Goal: Transaction & Acquisition: Purchase product/service

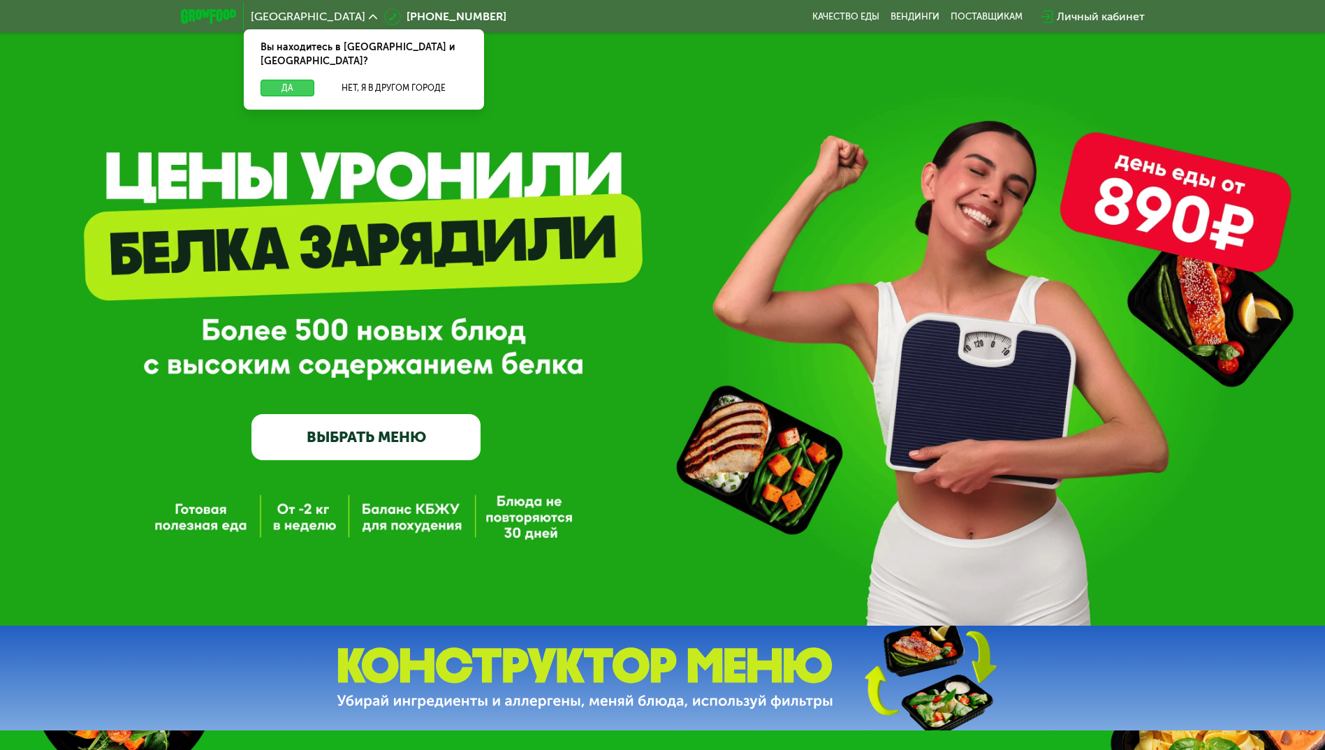
click at [292, 81] on button "Да" at bounding box center [287, 88] width 54 height 17
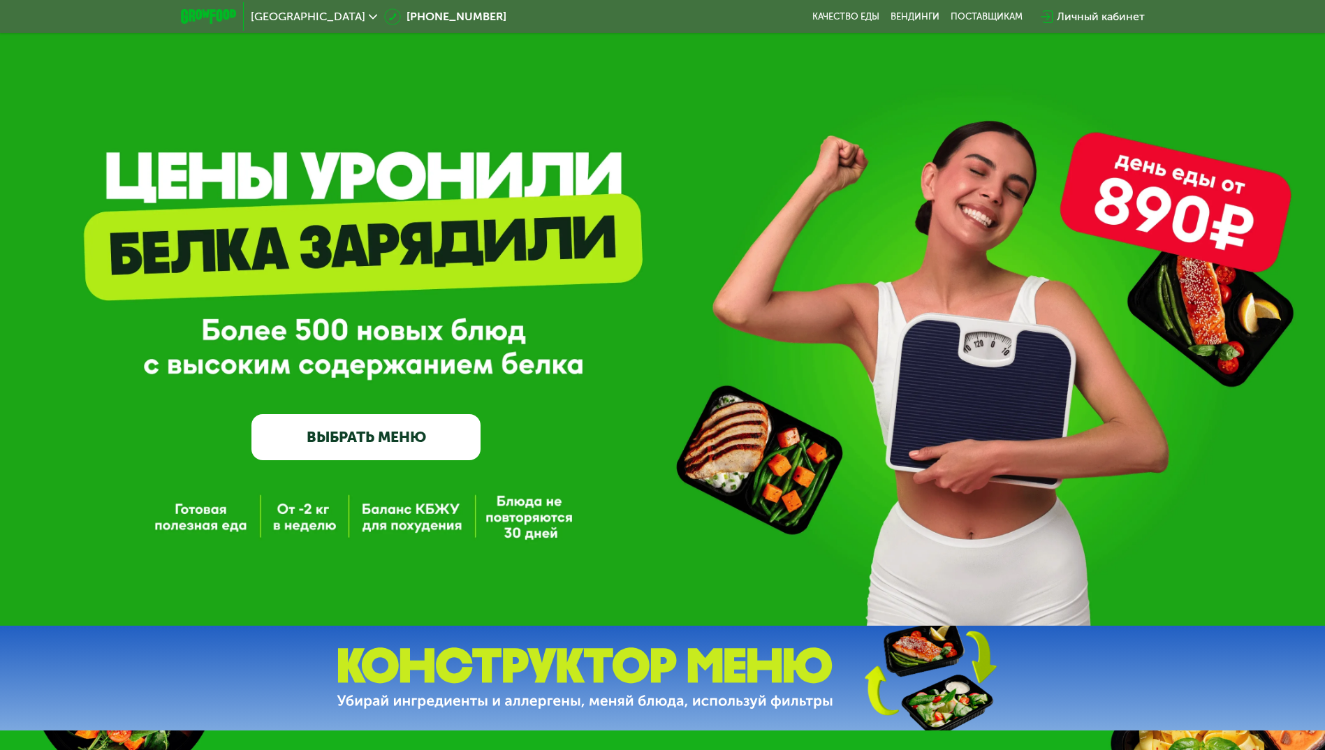
click at [353, 455] on link "ВЫБРАТЬ МЕНЮ" at bounding box center [365, 437] width 229 height 46
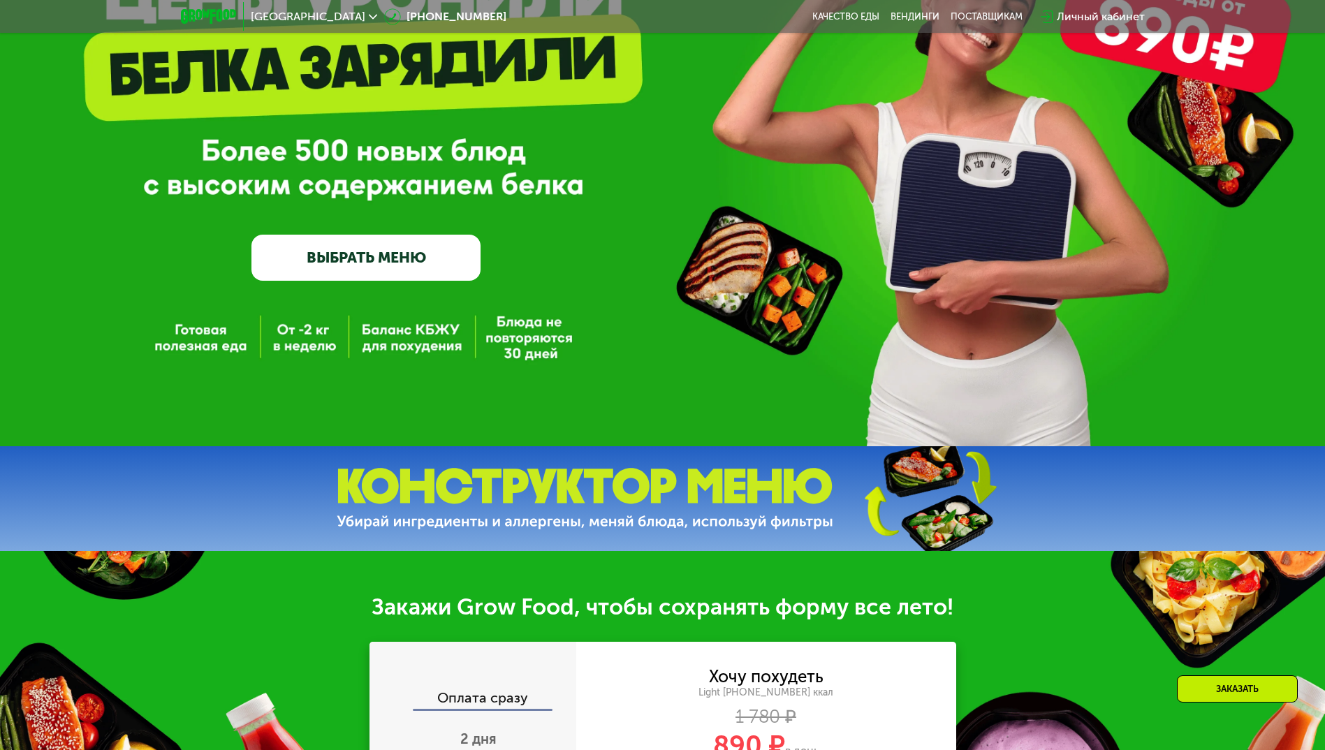
scroll to position [559, 0]
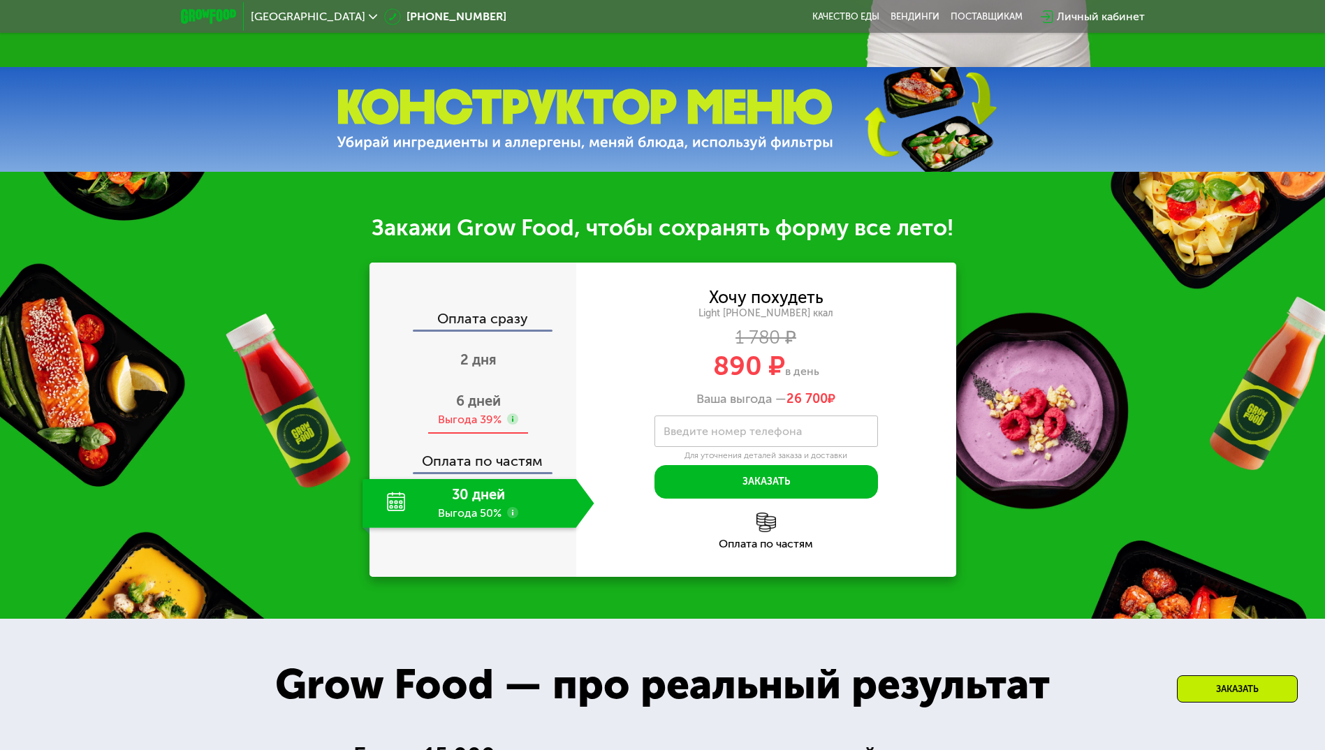
click at [479, 405] on span "6 дней" at bounding box center [478, 400] width 45 height 17
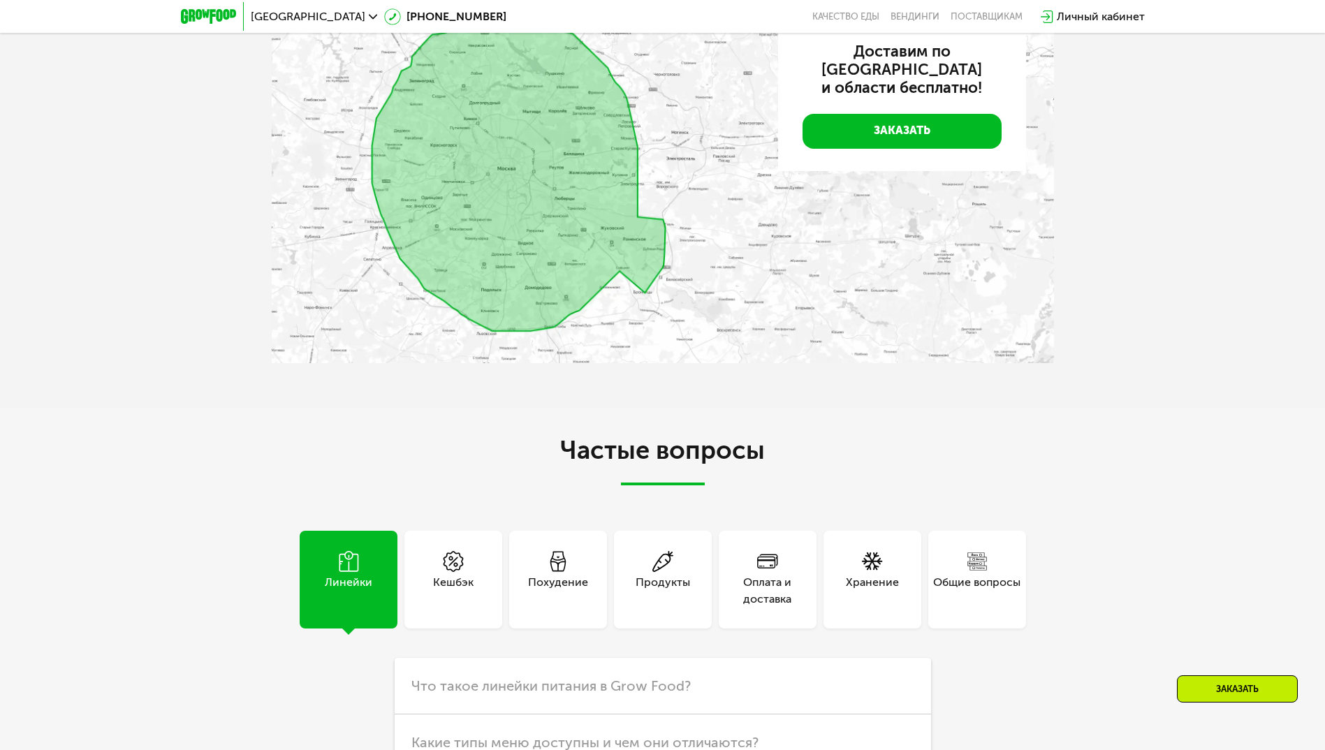
scroll to position [2235, 0]
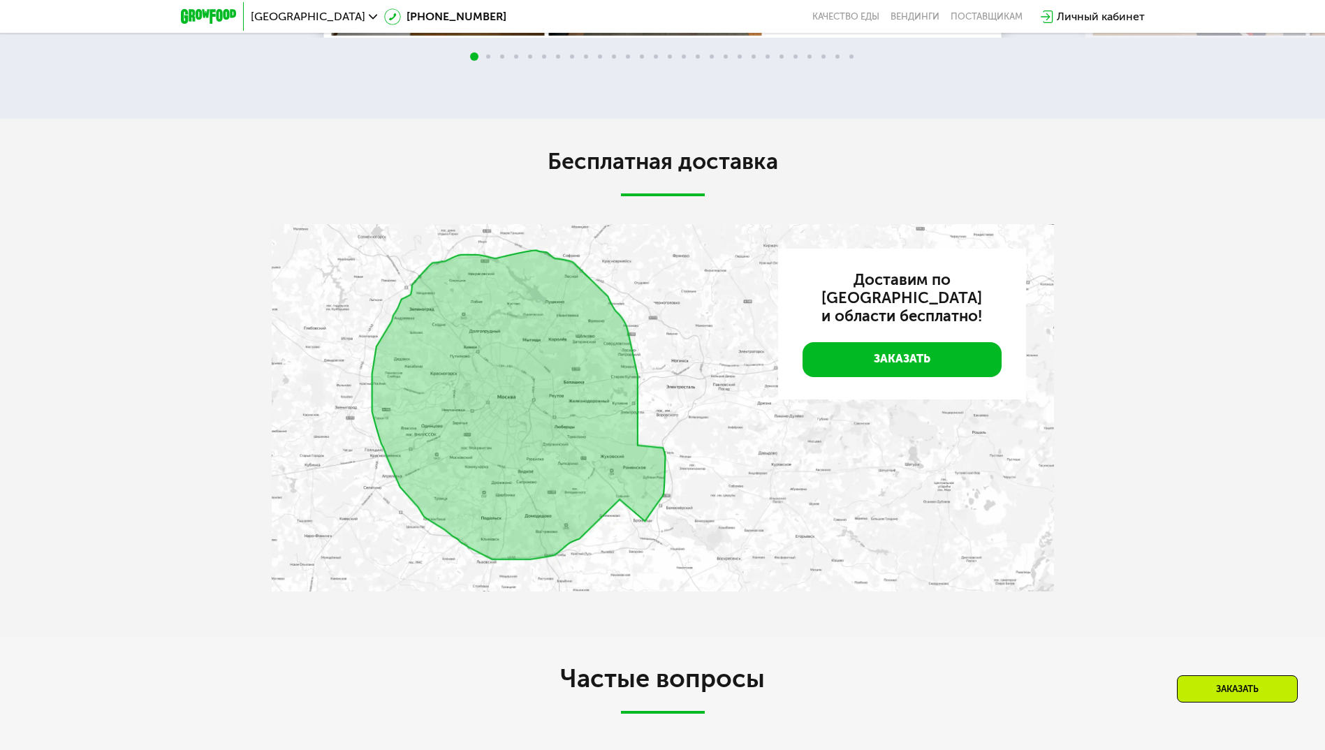
click at [1080, 17] on div "Личный кабинет" at bounding box center [1101, 16] width 88 height 17
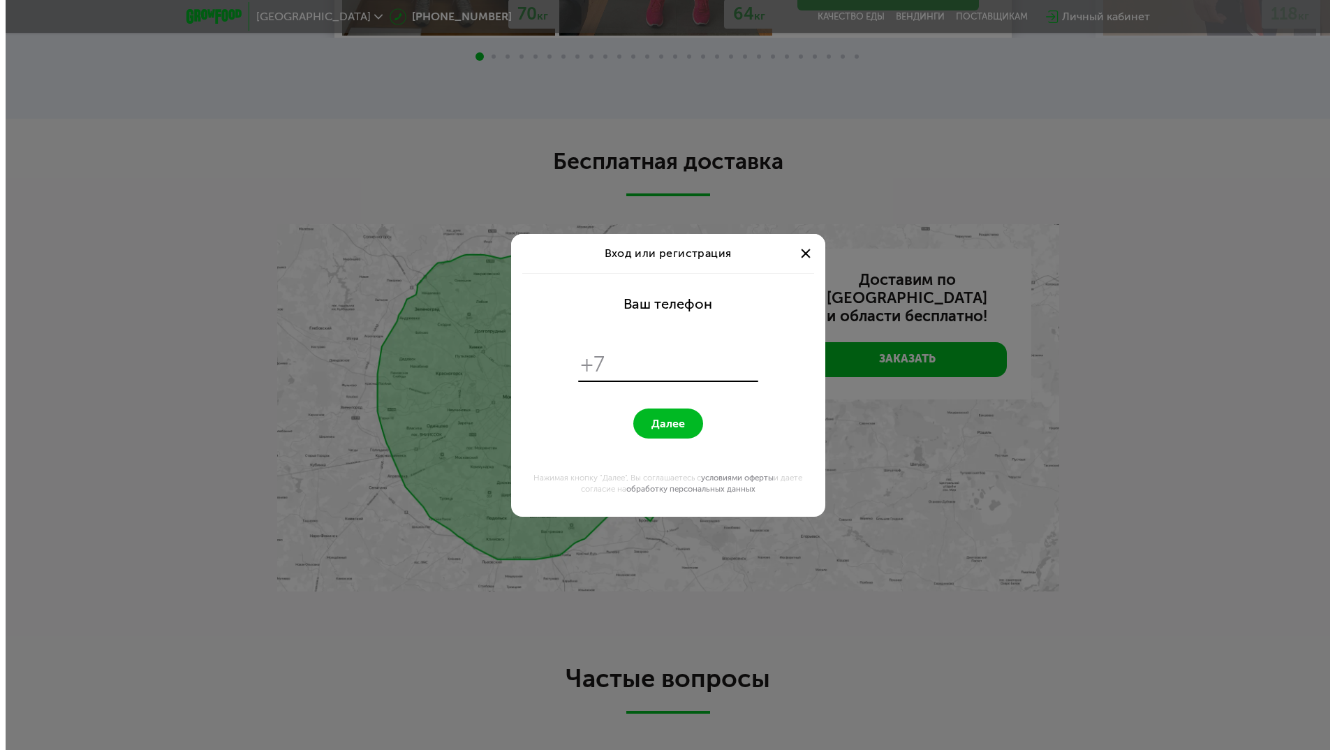
scroll to position [0, 0]
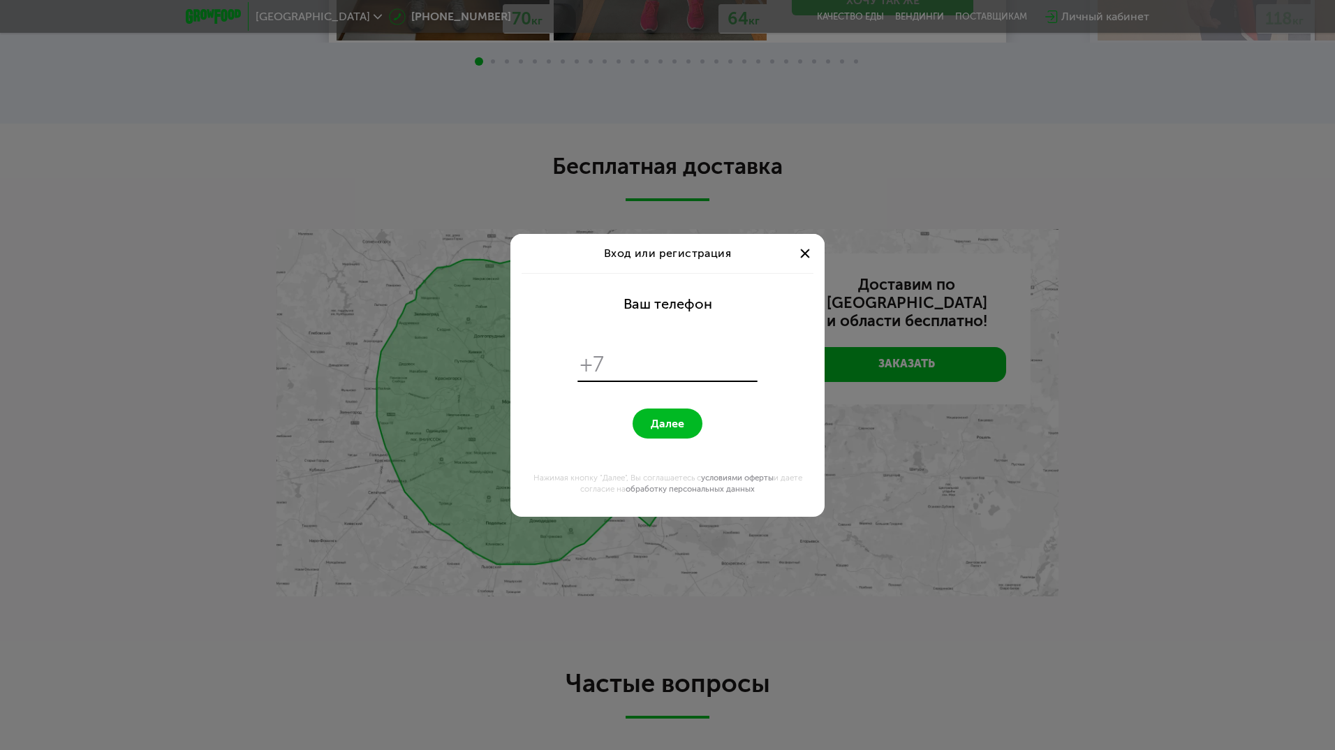
click at [654, 369] on input "tel" at bounding box center [683, 364] width 143 height 27
type input "**********"
click at [684, 429] on button "Далее" at bounding box center [668, 423] width 70 height 30
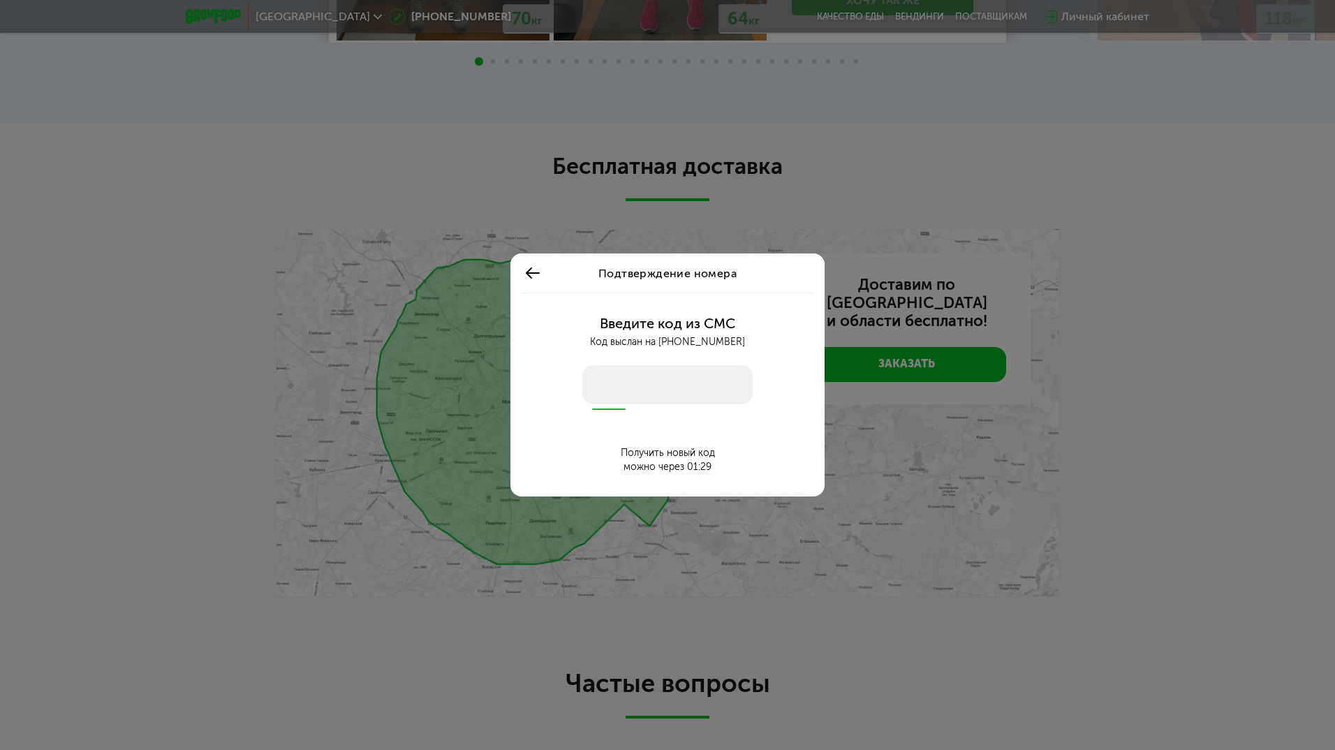
click at [691, 391] on input "number" at bounding box center [667, 384] width 170 height 39
click at [710, 399] on input "number" at bounding box center [667, 384] width 170 height 39
type input "****"
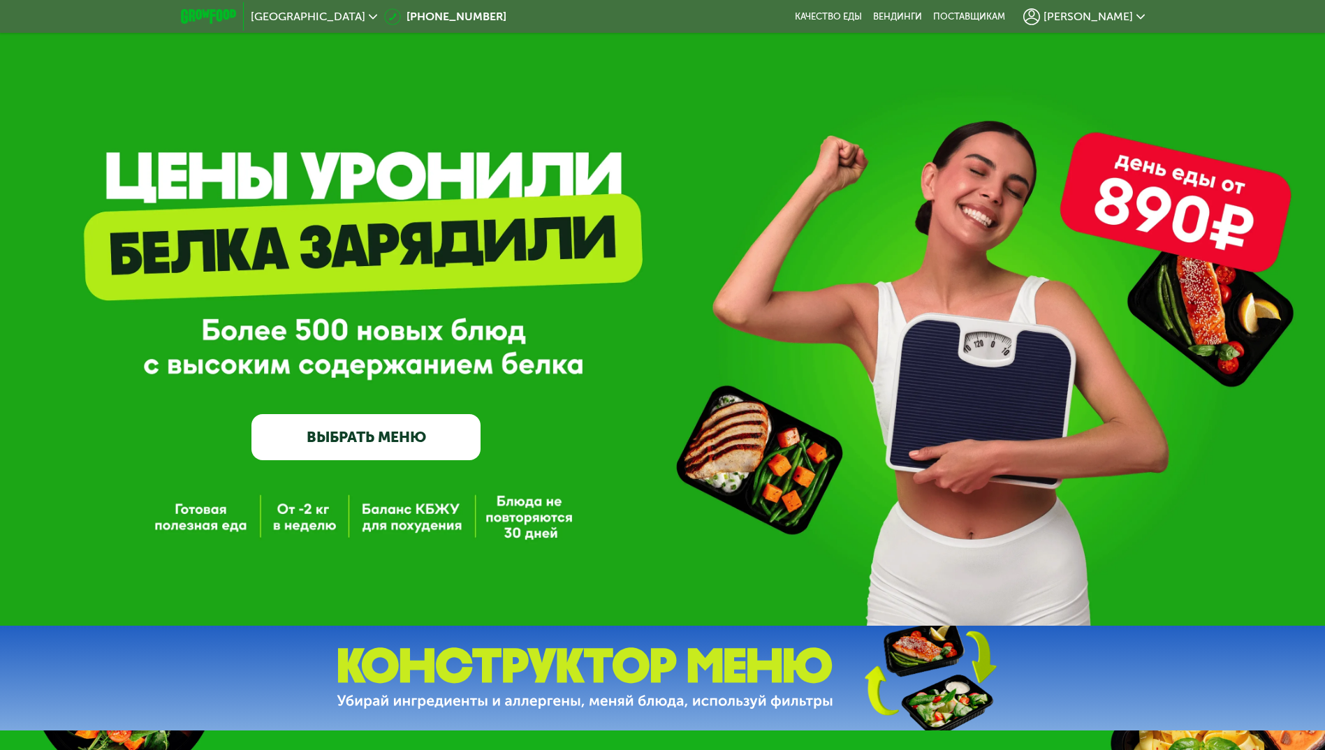
click at [413, 422] on link "ВЫБРАТЬ МЕНЮ" at bounding box center [365, 437] width 229 height 46
click at [415, 445] on link "ВЫБРАТЬ МЕНЮ" at bounding box center [365, 437] width 229 height 46
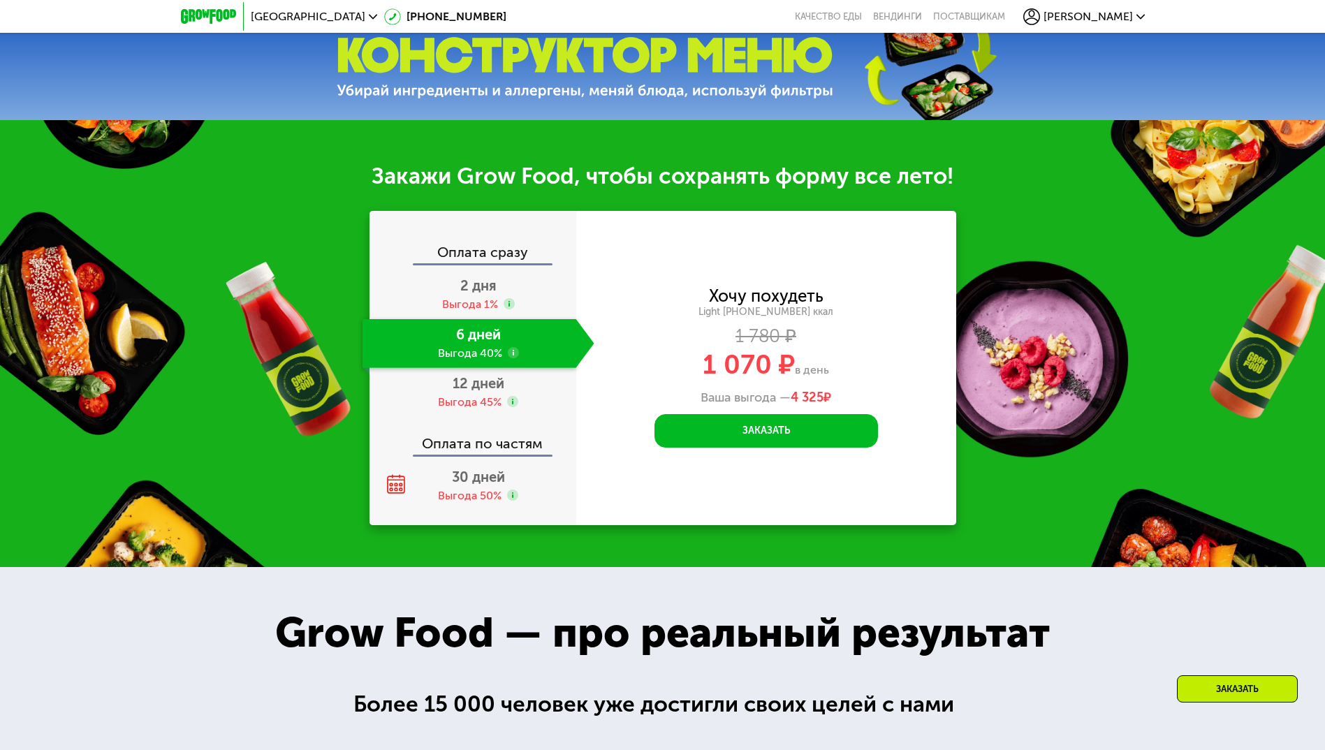
scroll to position [628, 0]
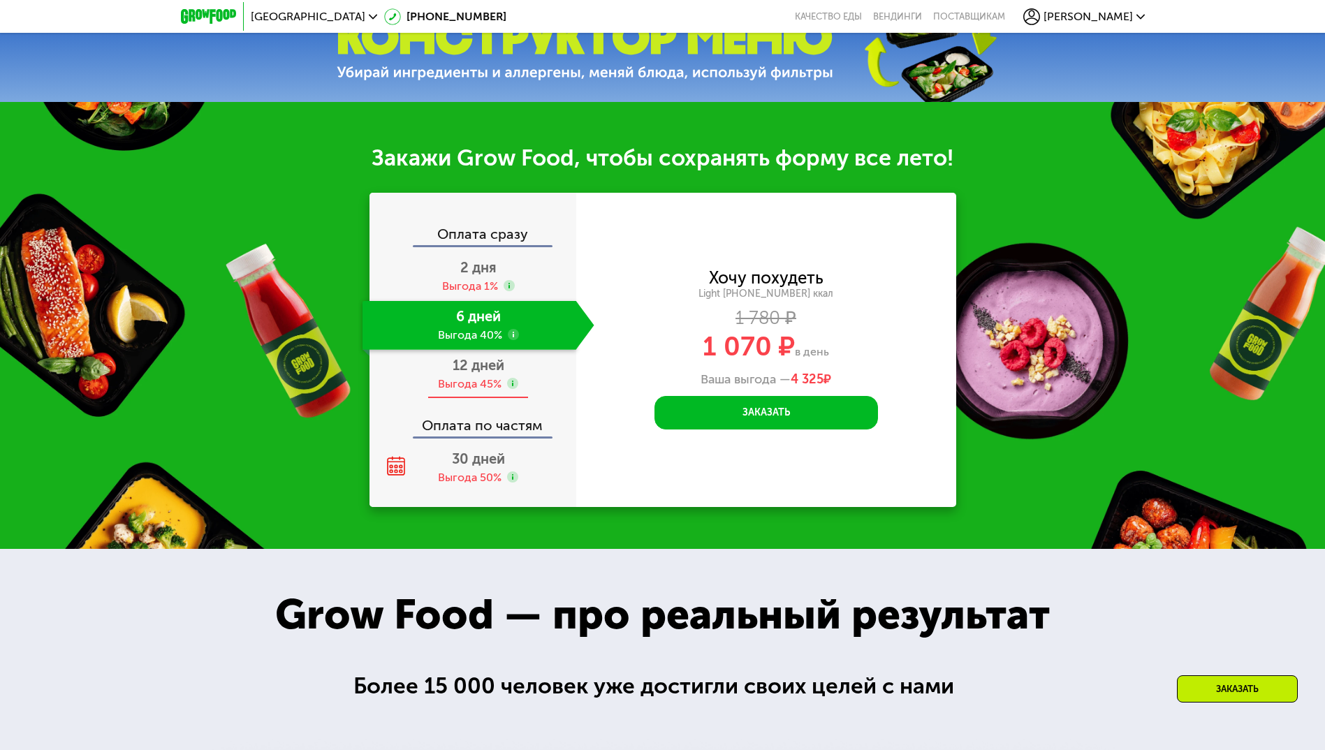
click at [499, 383] on div "Выгода 45%" at bounding box center [470, 383] width 64 height 15
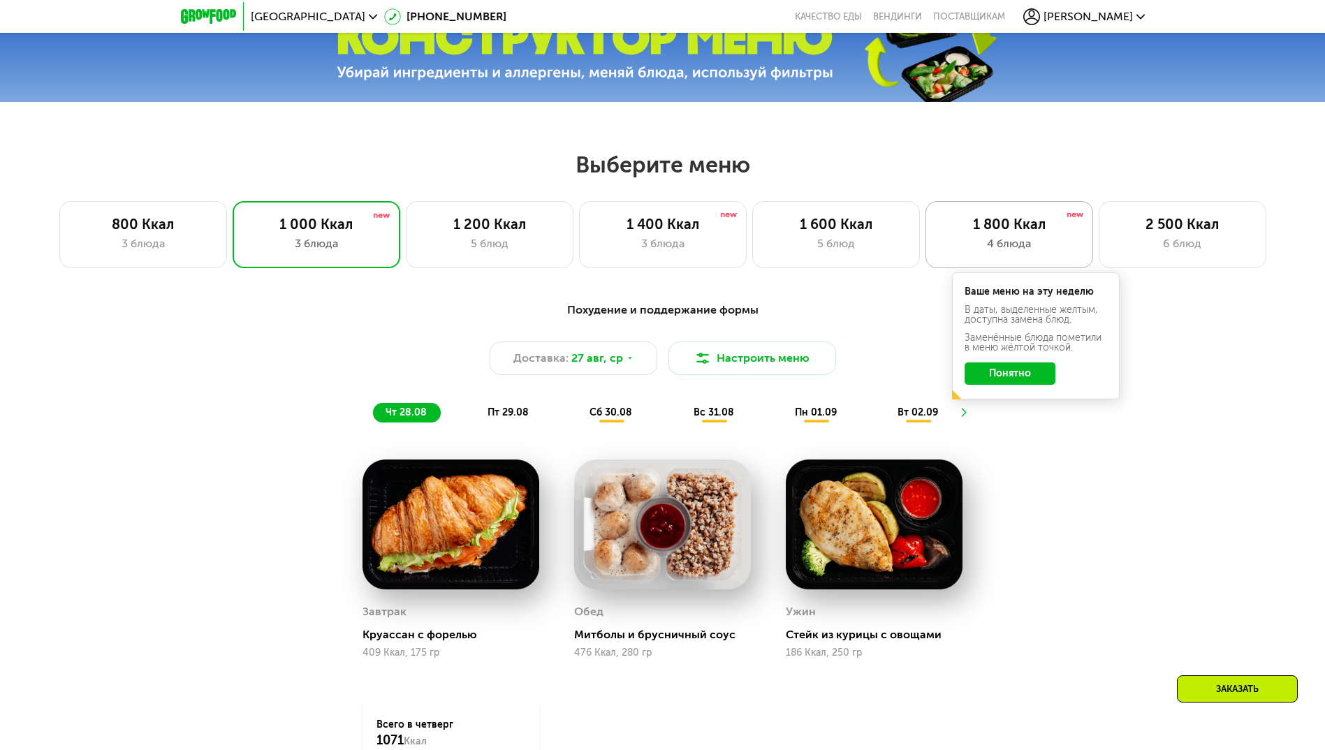
click at [1026, 244] on div "4 блюда" at bounding box center [1009, 243] width 138 height 17
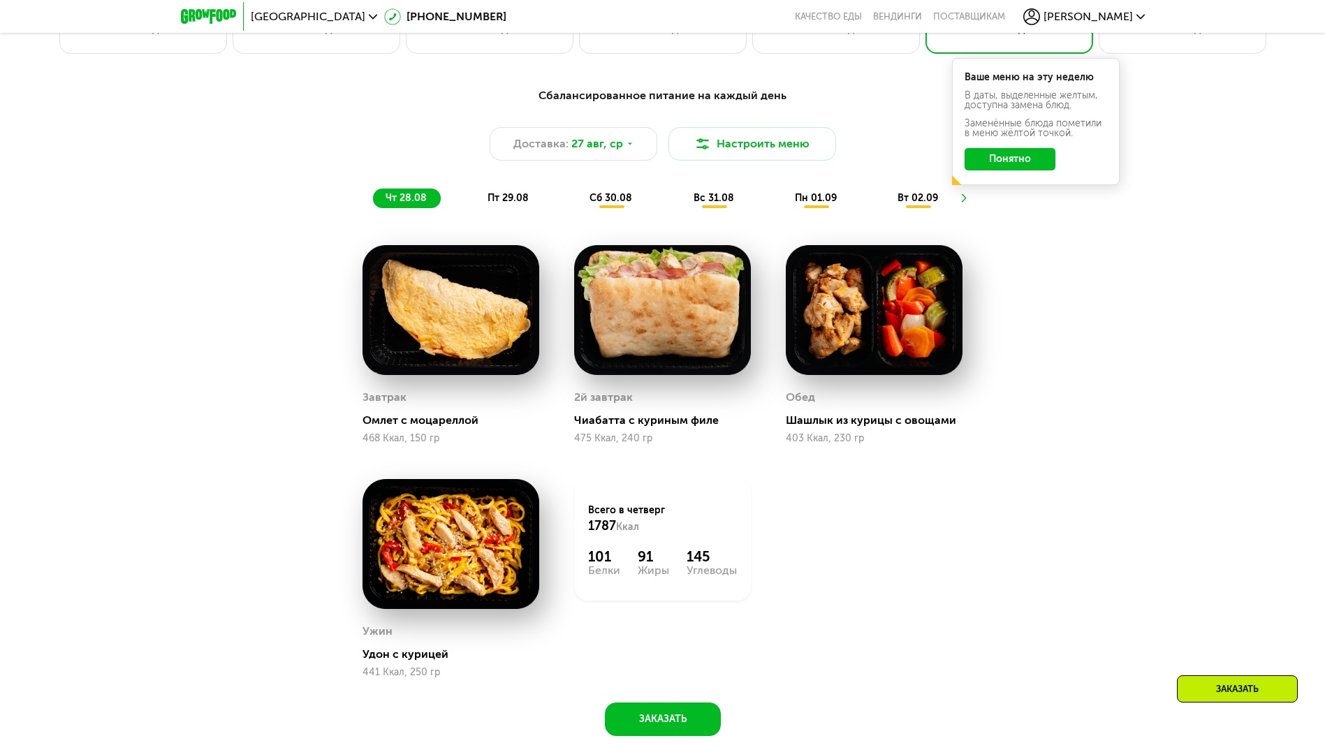
scroll to position [698, 0]
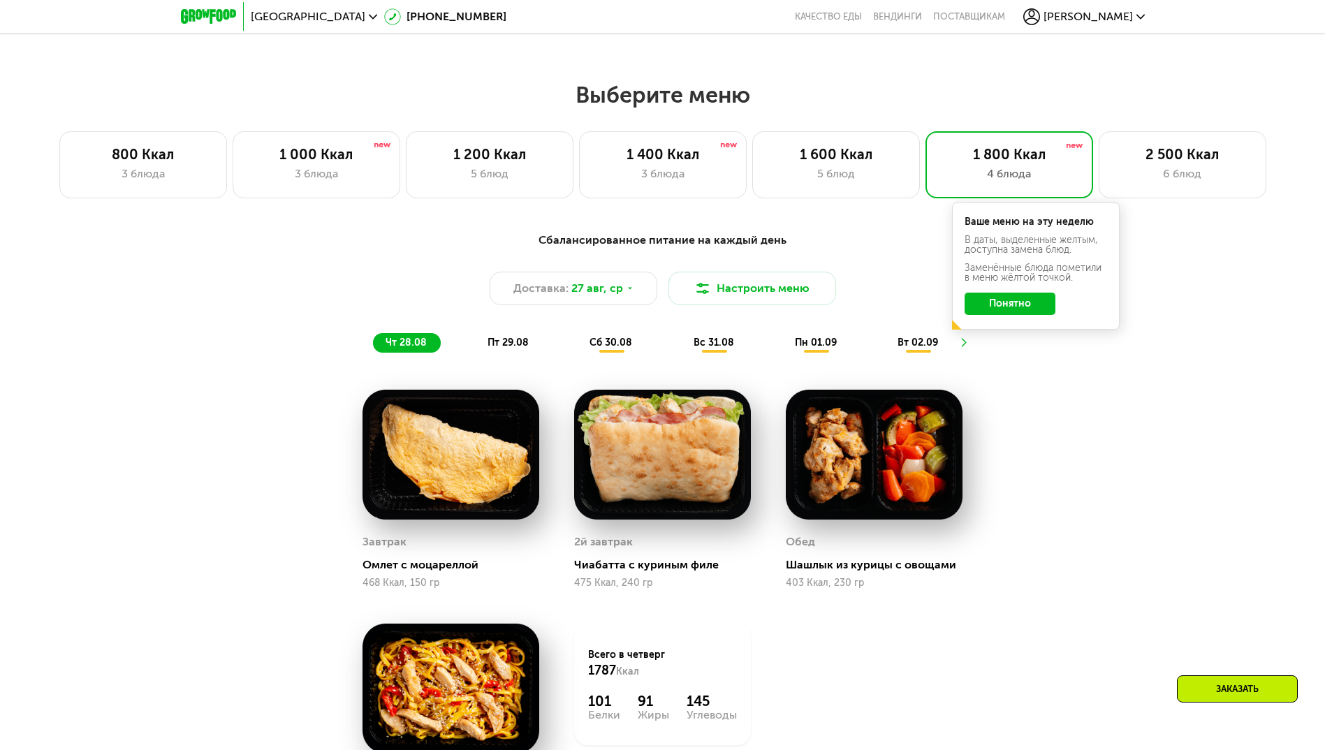
click at [1022, 308] on button "Понятно" at bounding box center [1009, 304] width 91 height 22
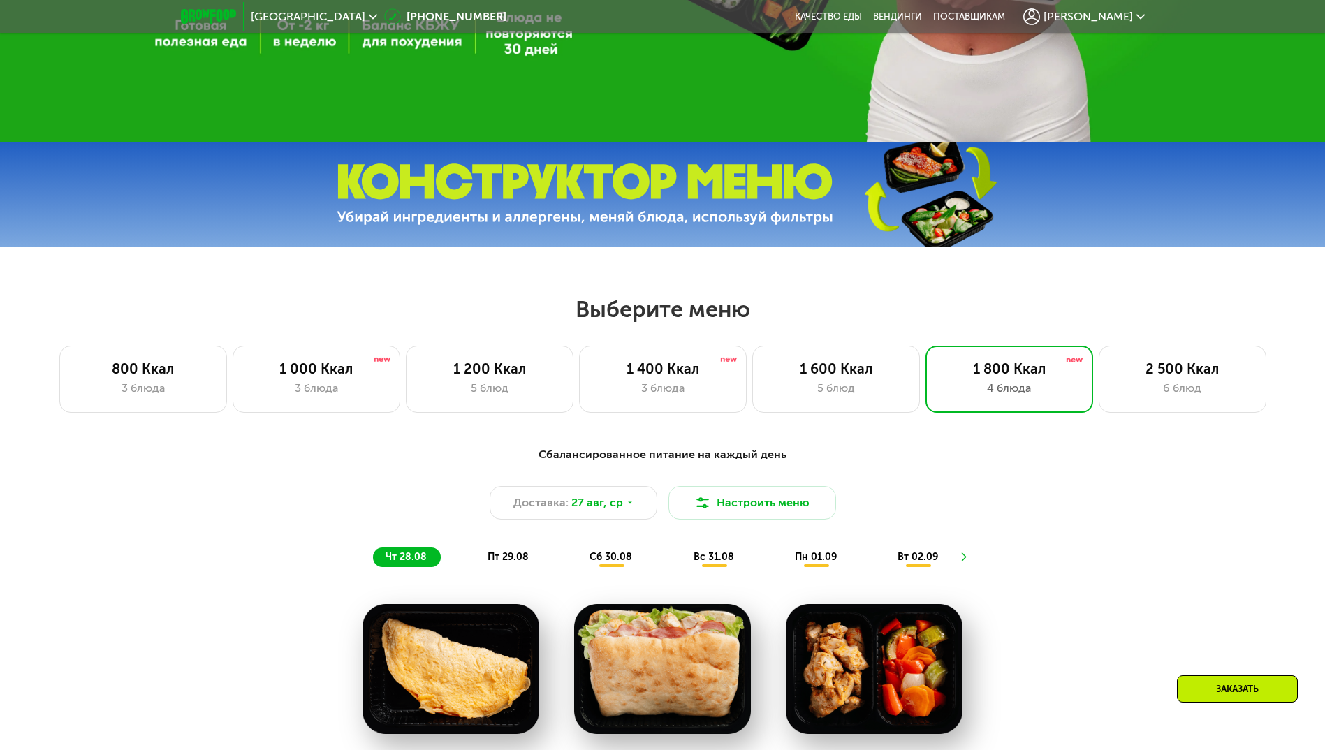
scroll to position [559, 0]
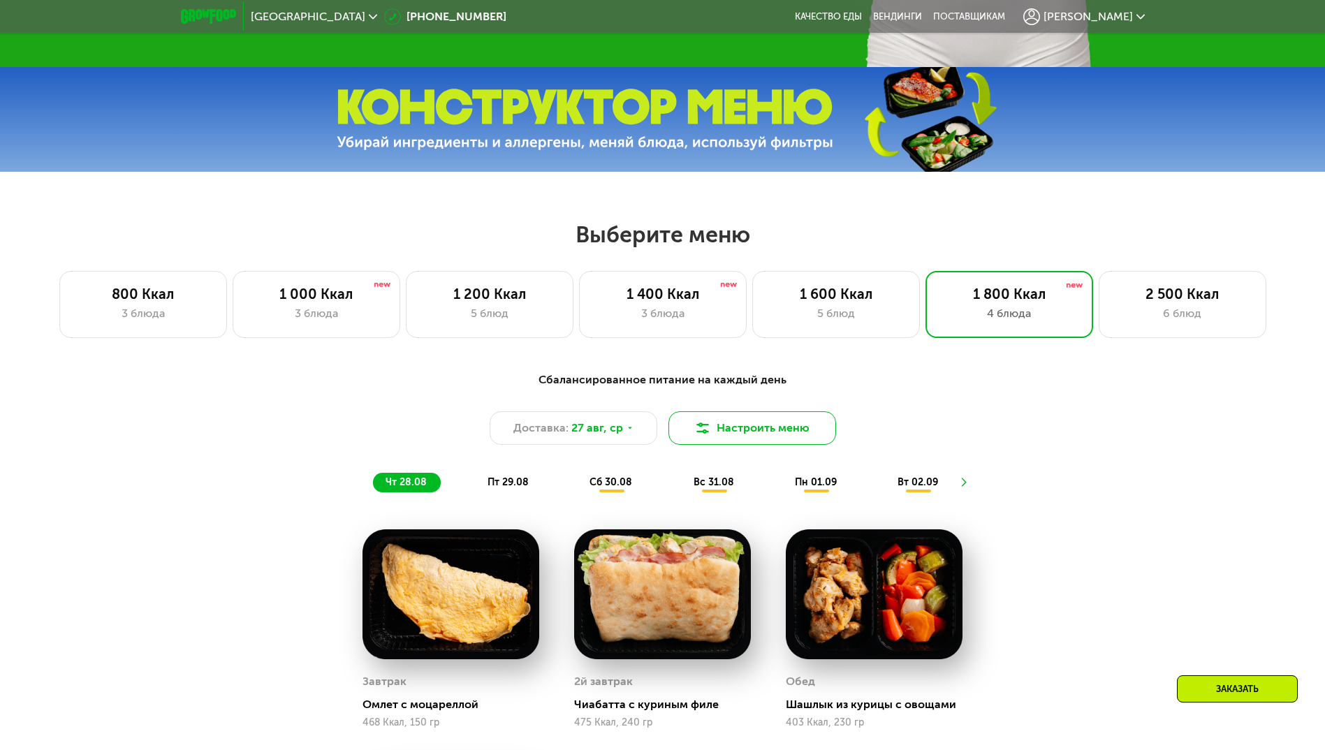
click at [746, 438] on button "Настроить меню" at bounding box center [752, 428] width 168 height 34
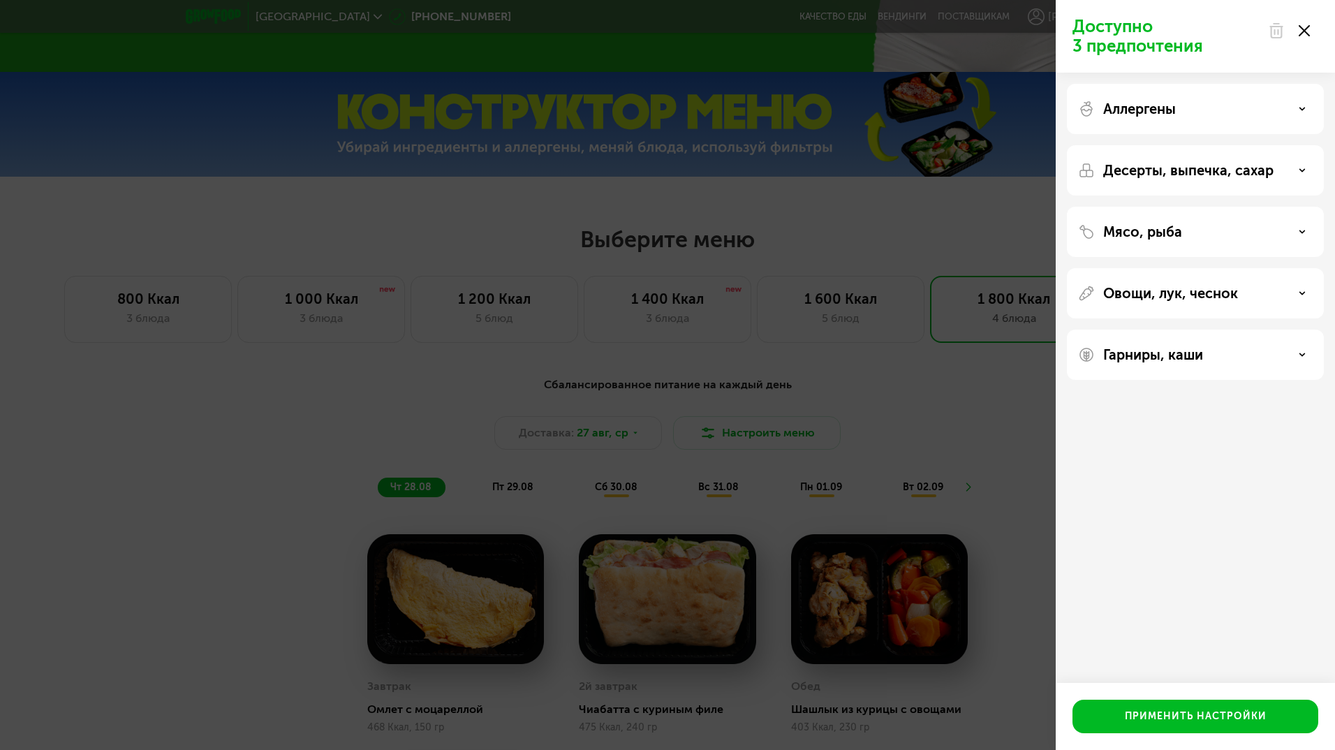
click at [508, 483] on div "Доступно 3 предпочтения Аллергены Десерты, выпечка, сахар Мясо, рыба Овощи, лук…" at bounding box center [667, 375] width 1335 height 750
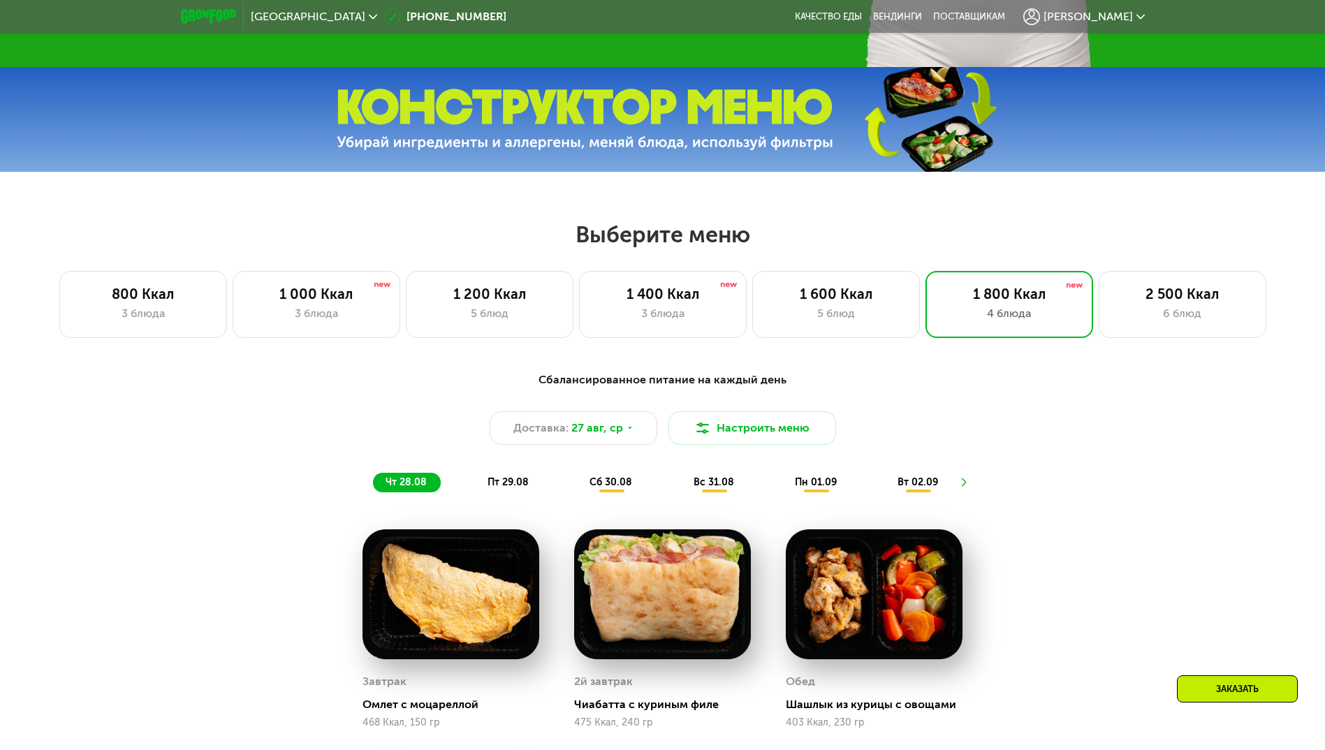
click at [510, 487] on span "пт 29.08" at bounding box center [507, 482] width 41 height 12
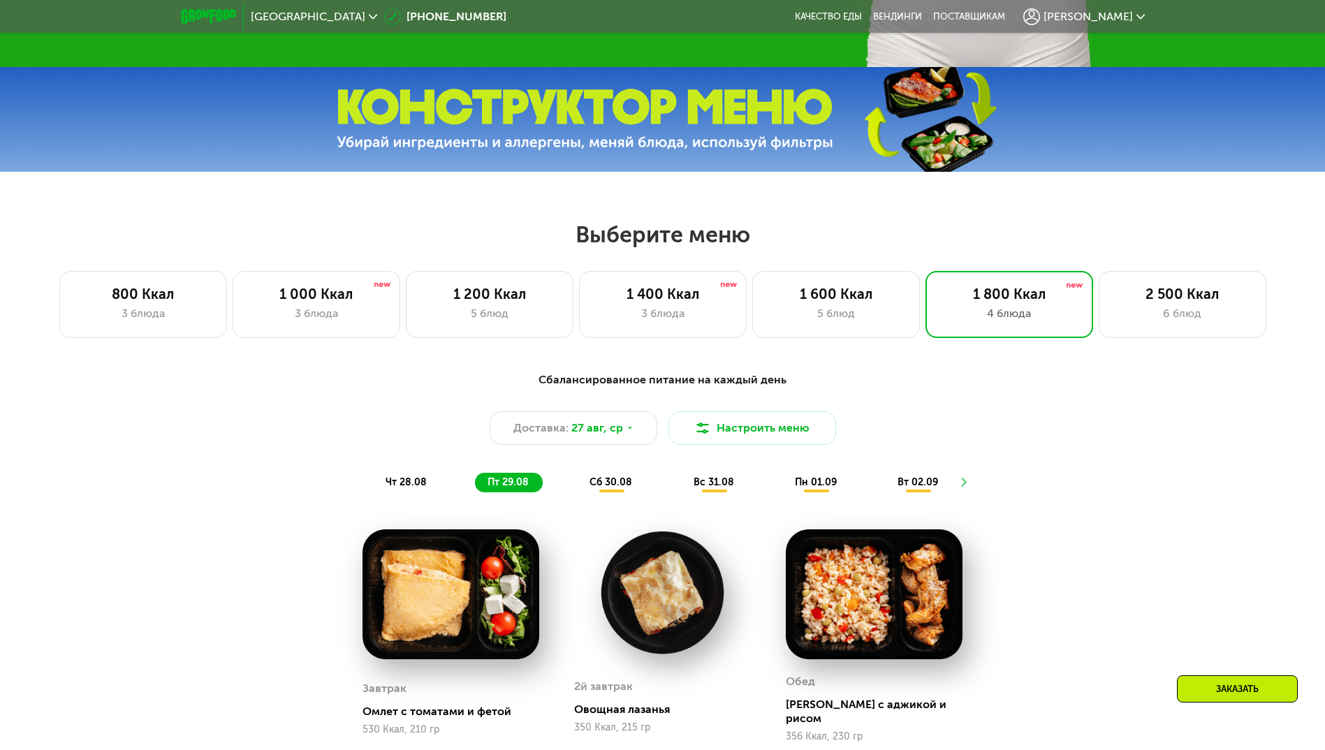
click at [618, 483] on span "сб 30.08" at bounding box center [610, 482] width 43 height 12
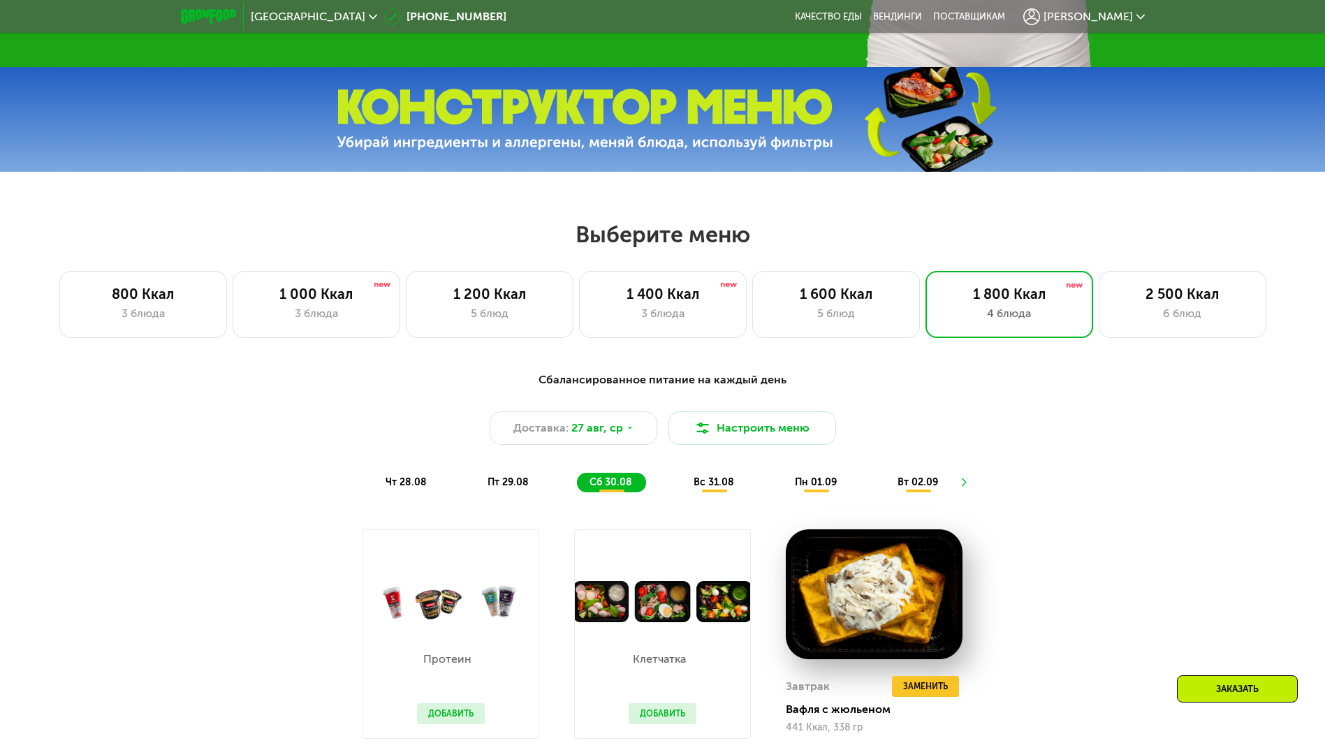
click at [782, 480] on div "вс 31.08" at bounding box center [816, 483] width 68 height 20
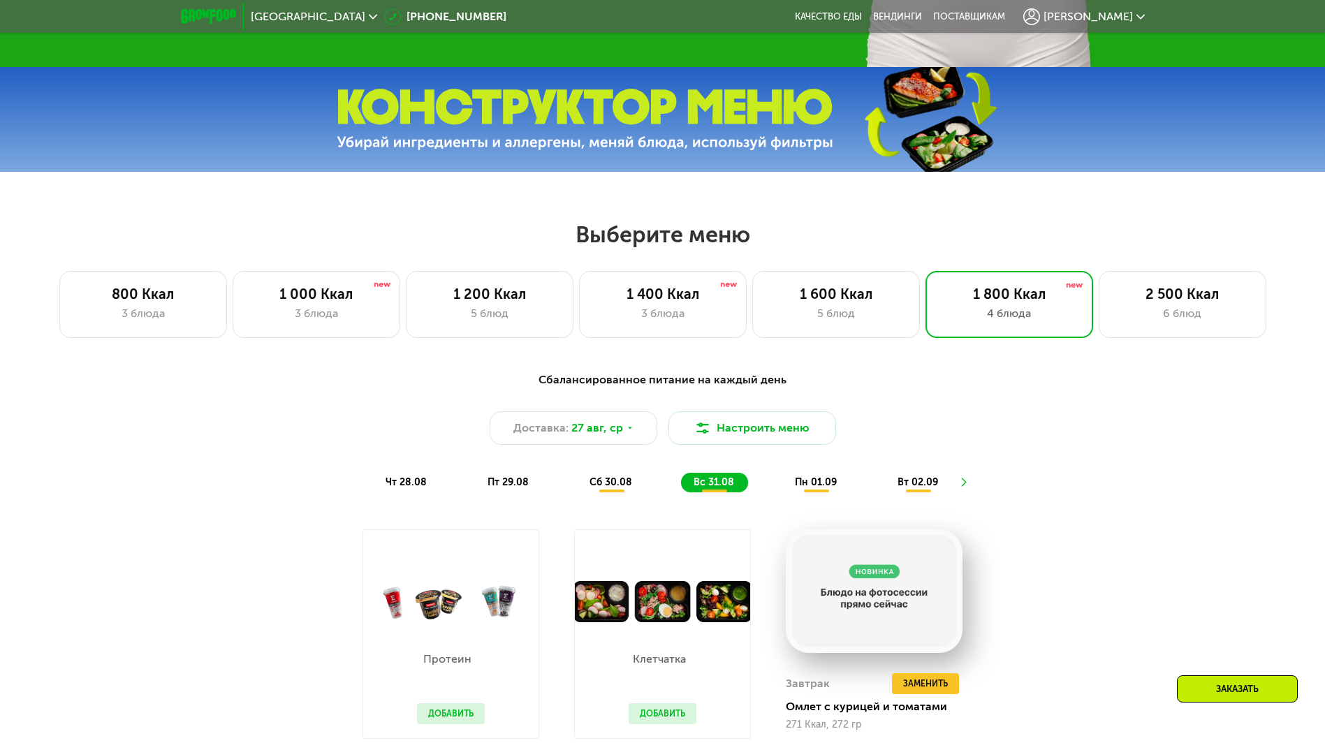
click at [414, 488] on span "чт 28.08" at bounding box center [405, 482] width 41 height 12
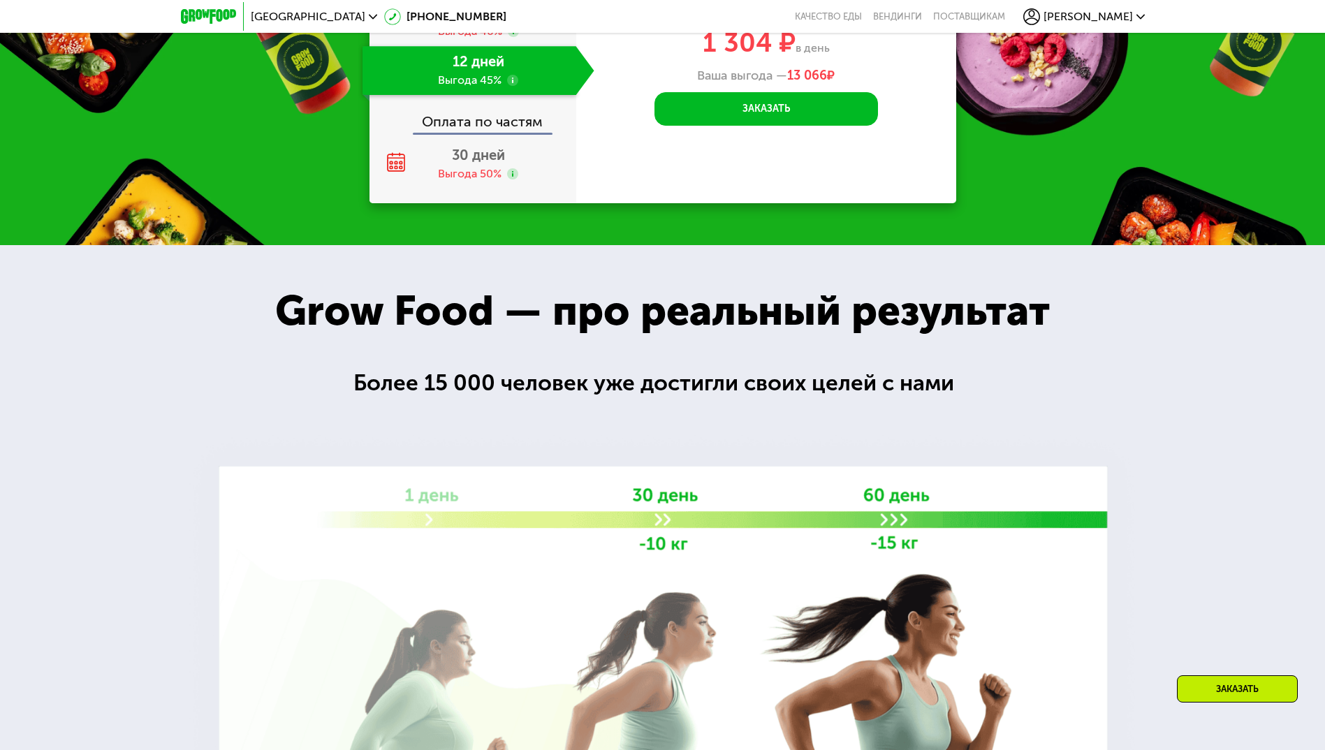
scroll to position [1327, 0]
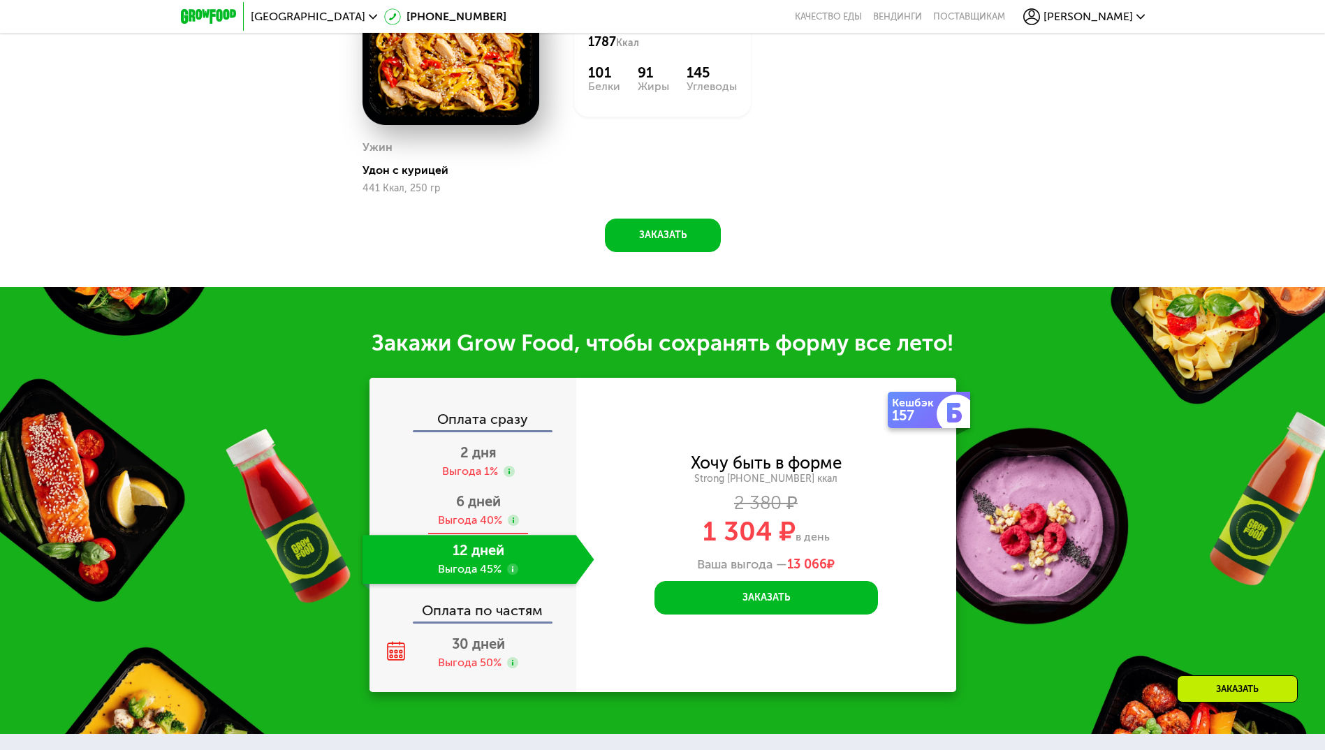
click at [483, 526] on div "Выгода 40%" at bounding box center [470, 520] width 64 height 15
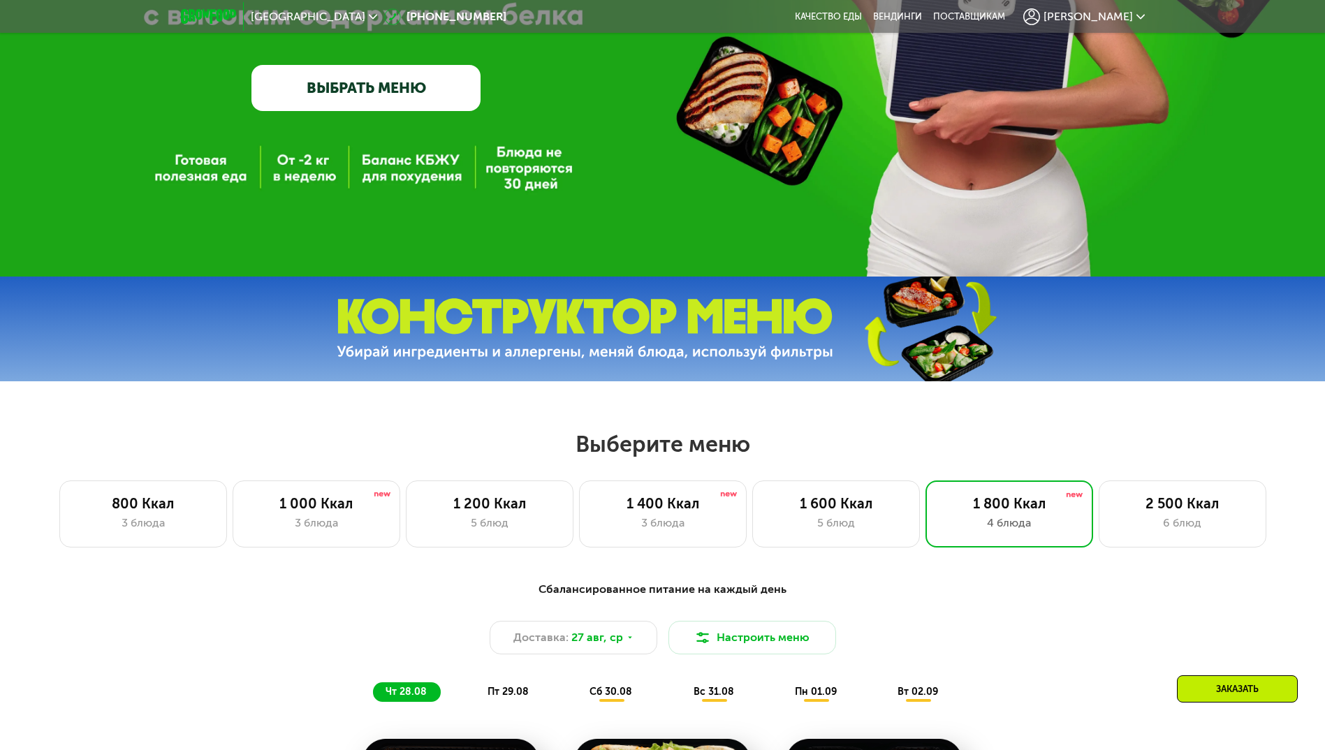
scroll to position [419, 0]
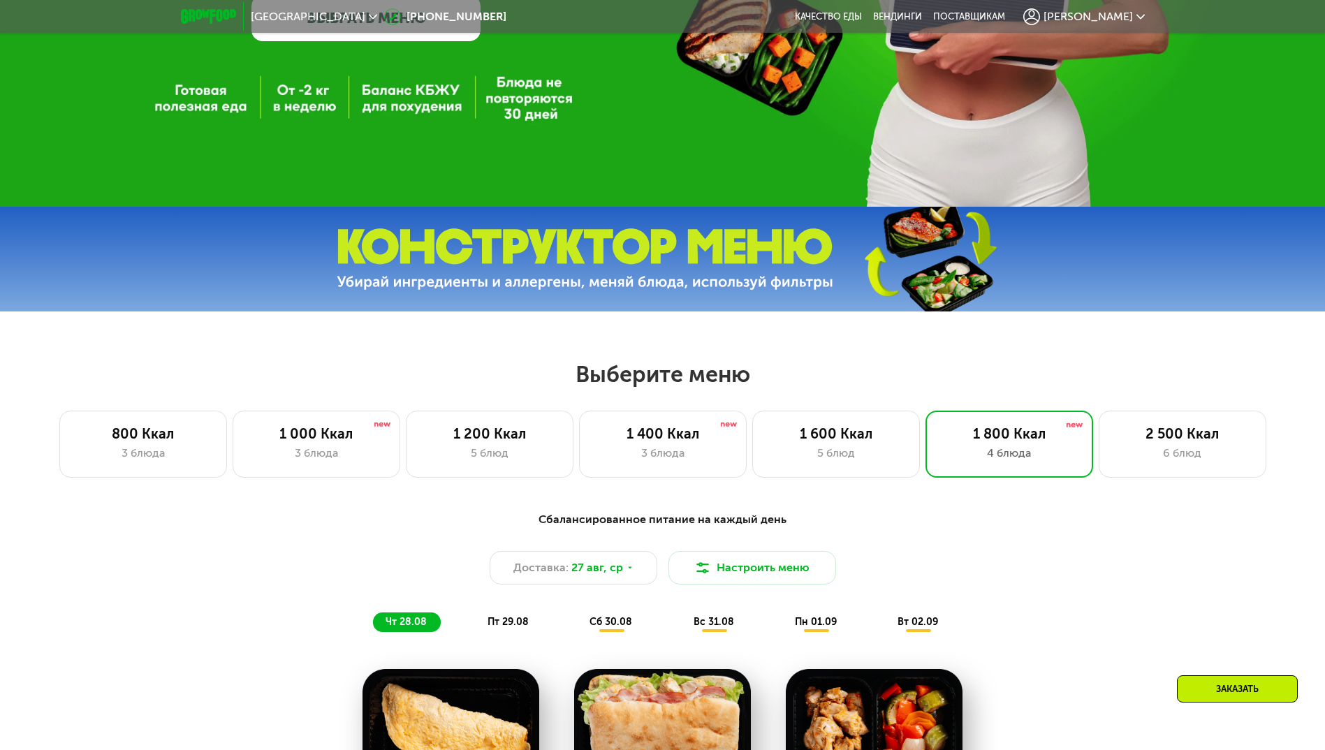
click at [1204, 684] on div "Заказать" at bounding box center [1237, 688] width 121 height 27
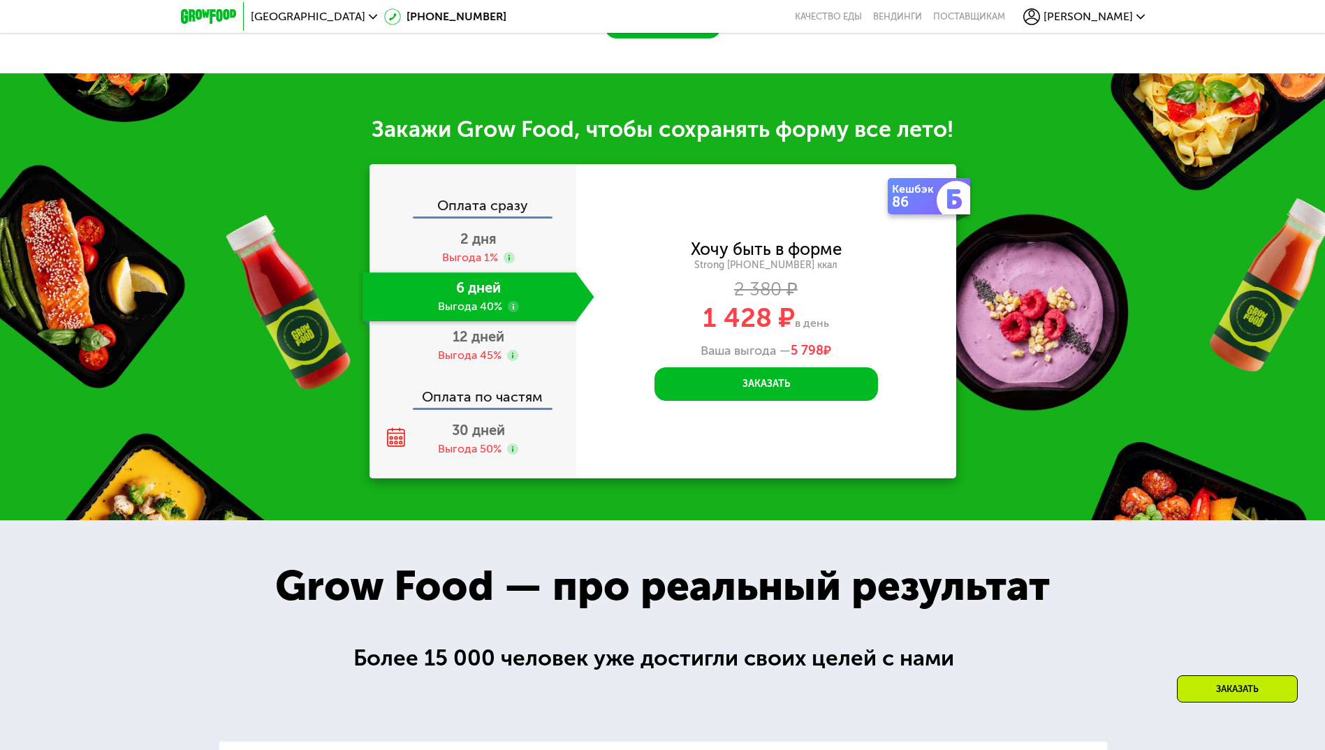
scroll to position [1619, 0]
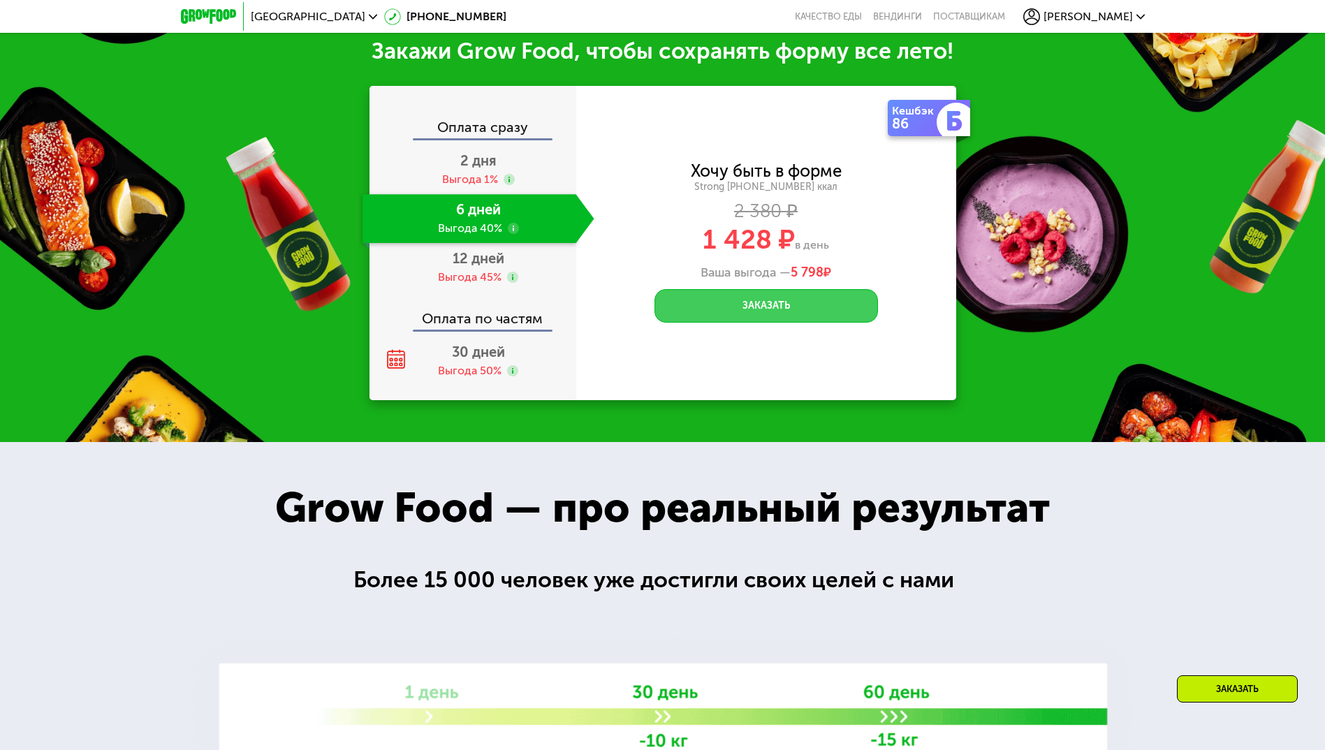
click at [845, 316] on button "Заказать" at bounding box center [765, 306] width 223 height 34
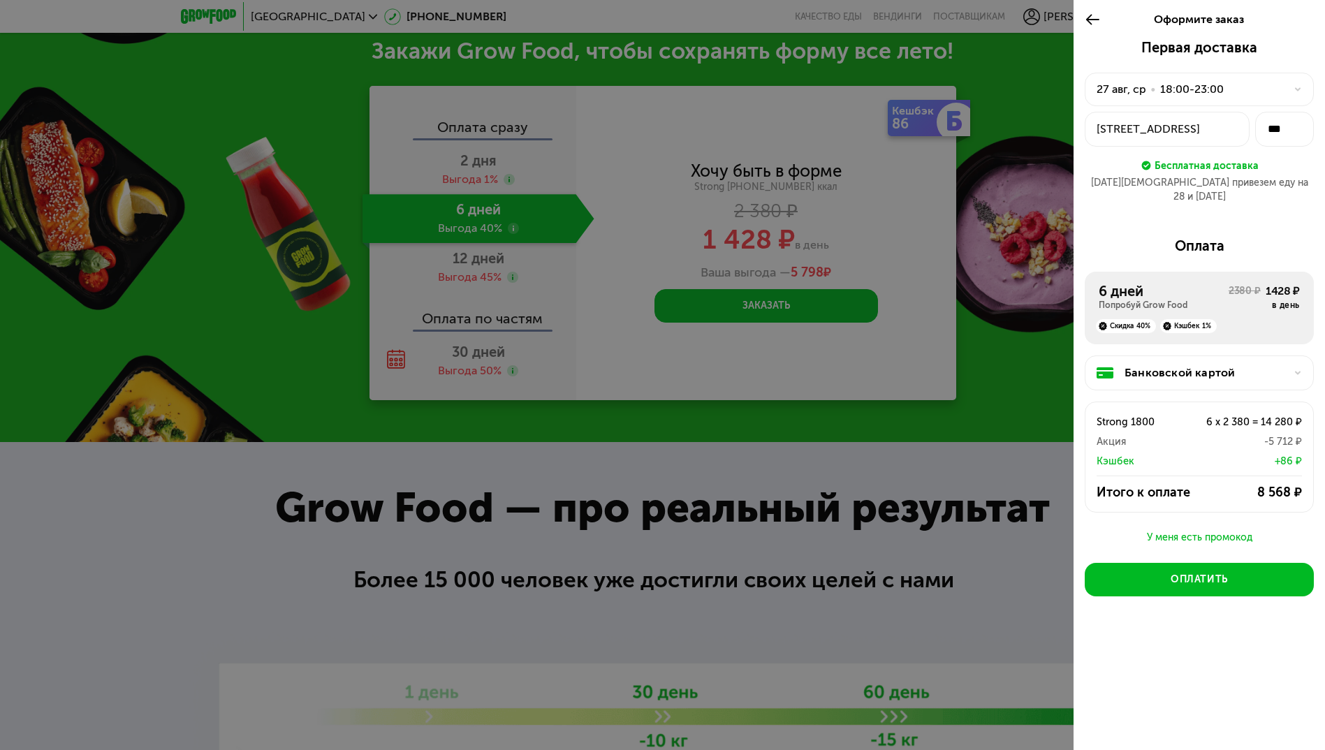
click at [1286, 88] on div at bounding box center [1293, 89] width 17 height 8
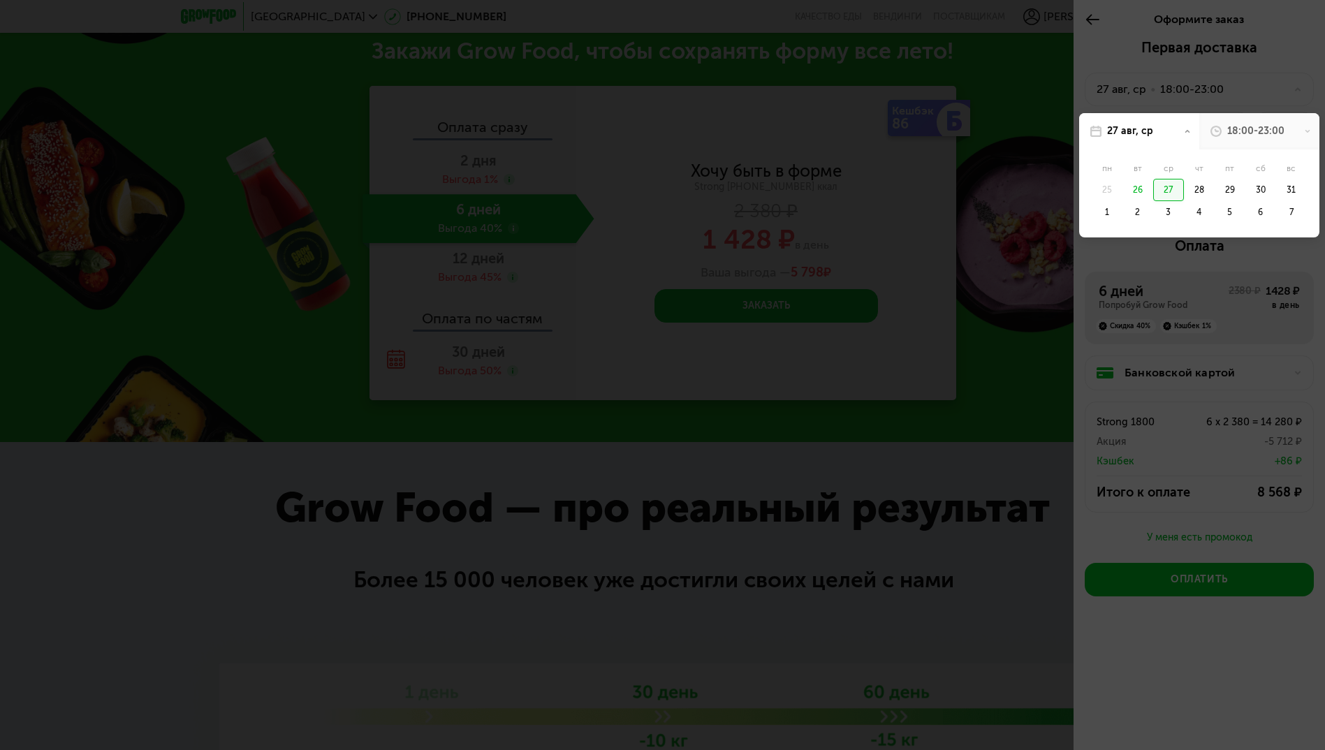
click at [1274, 126] on div "18:00-23:00" at bounding box center [1255, 131] width 57 height 14
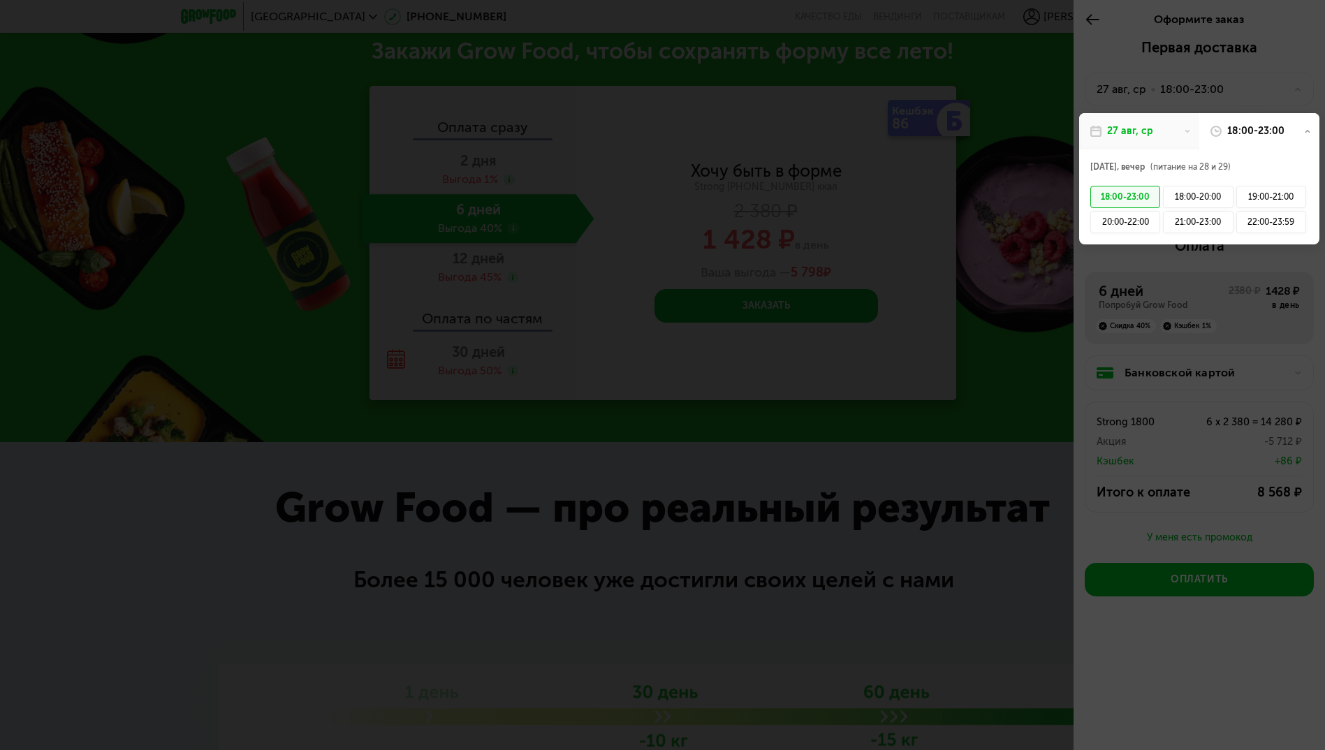
click at [1020, 420] on div at bounding box center [662, 375] width 1325 height 750
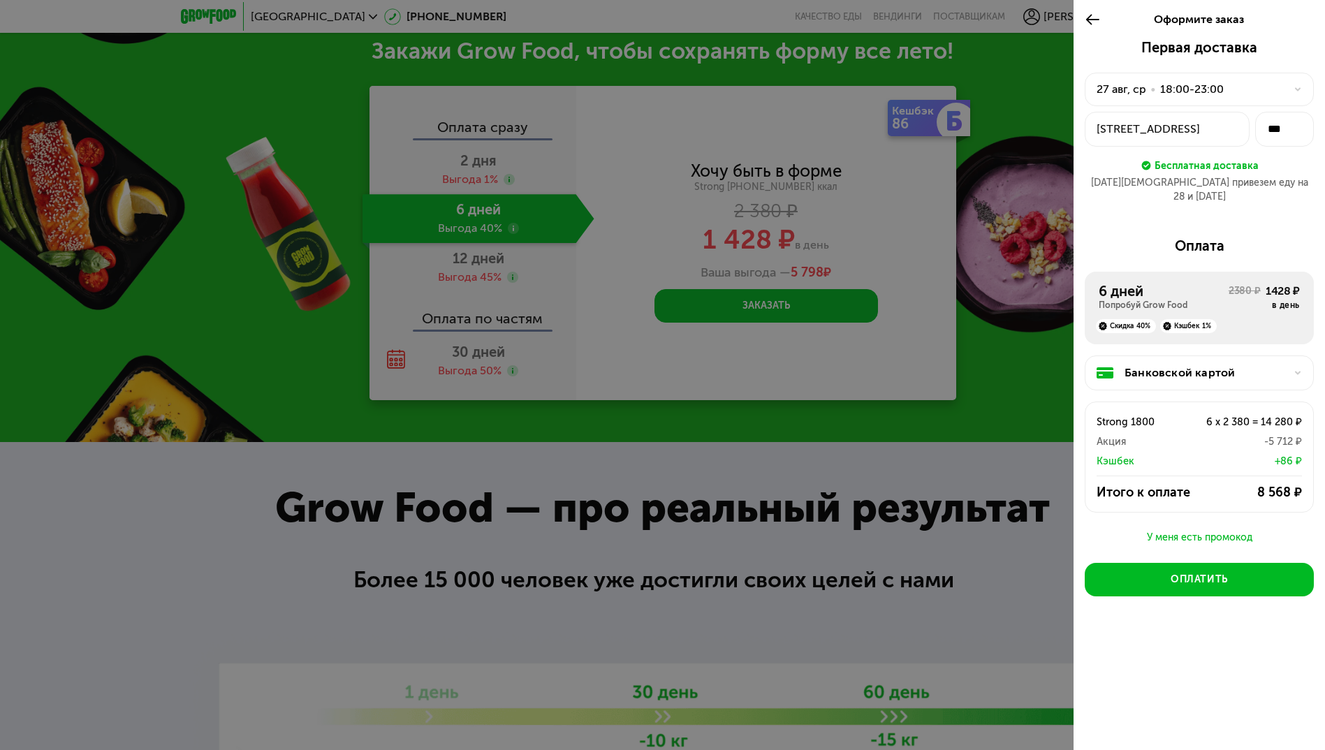
click at [1257, 80] on div "[DATE] • 18:00-23:00" at bounding box center [1198, 90] width 229 height 34
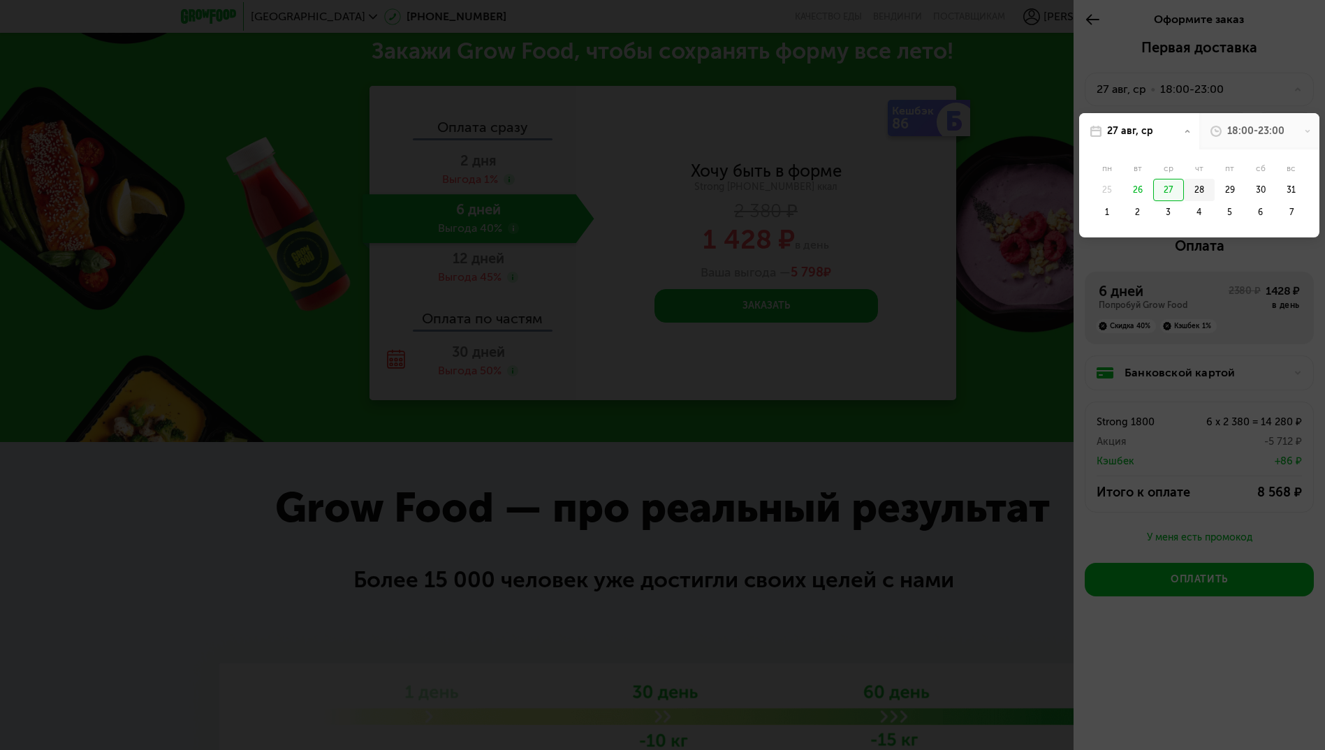
click at [1214, 189] on div "28" at bounding box center [1229, 190] width 31 height 22
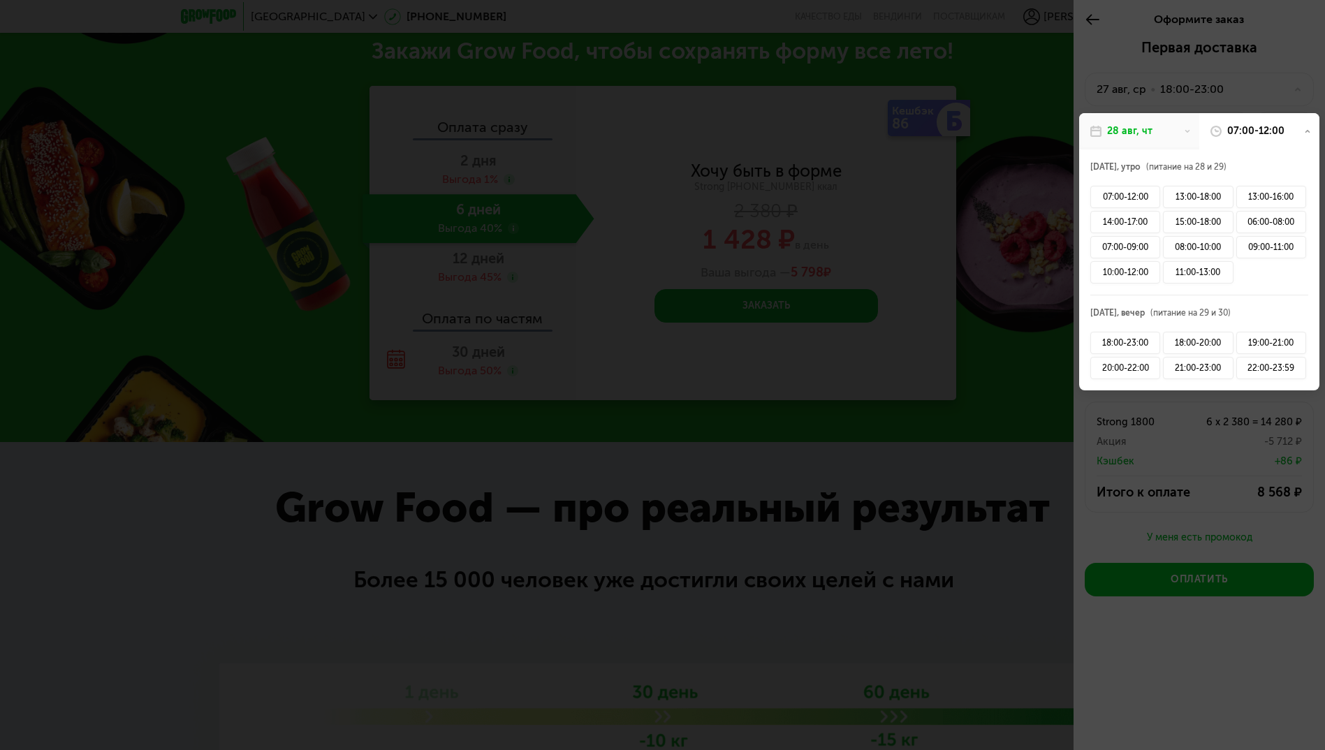
click at [1001, 411] on div at bounding box center [662, 375] width 1325 height 750
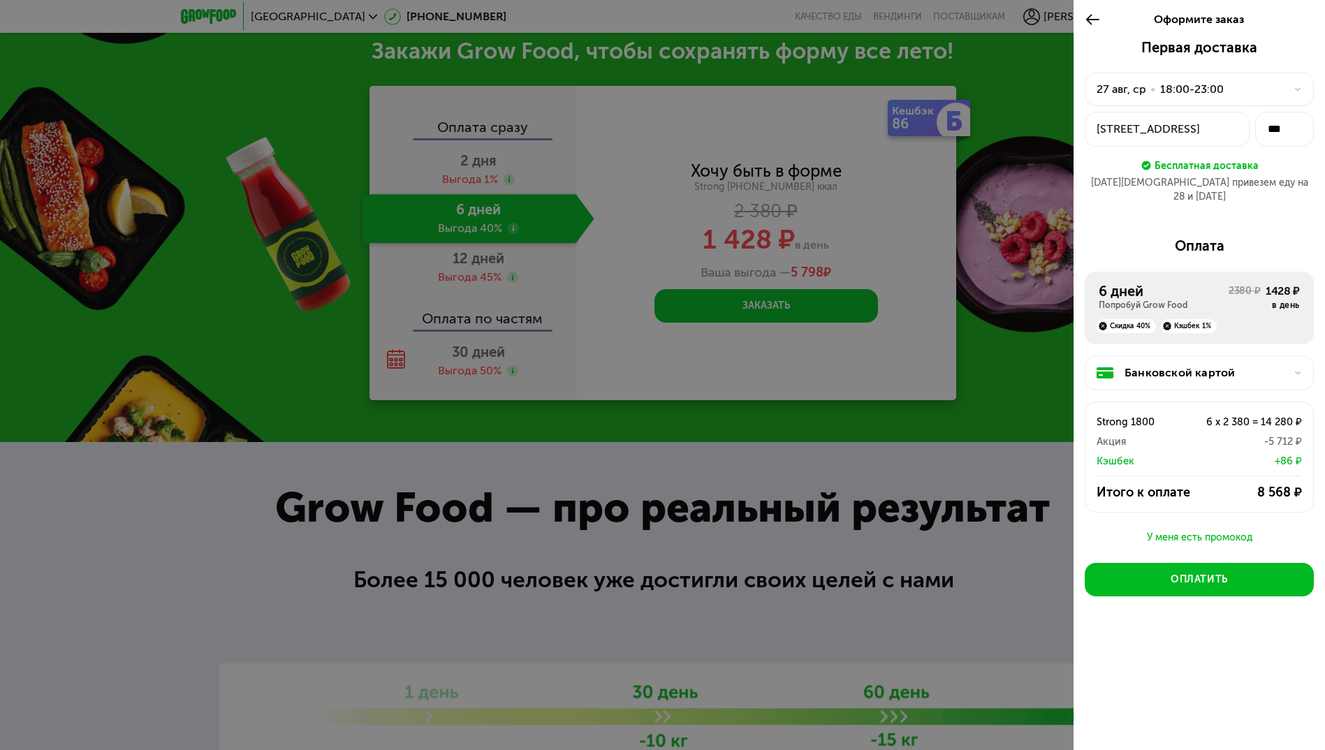
click at [911, 209] on div at bounding box center [662, 375] width 1325 height 750
click at [1126, 319] on div "Скидка 40%" at bounding box center [1126, 326] width 60 height 14
